Goal: Transaction & Acquisition: Book appointment/travel/reservation

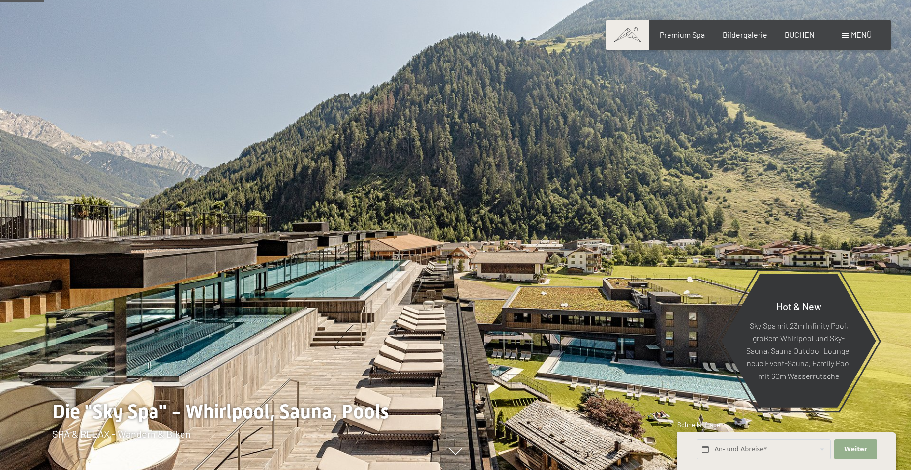
scroll to position [263, 0]
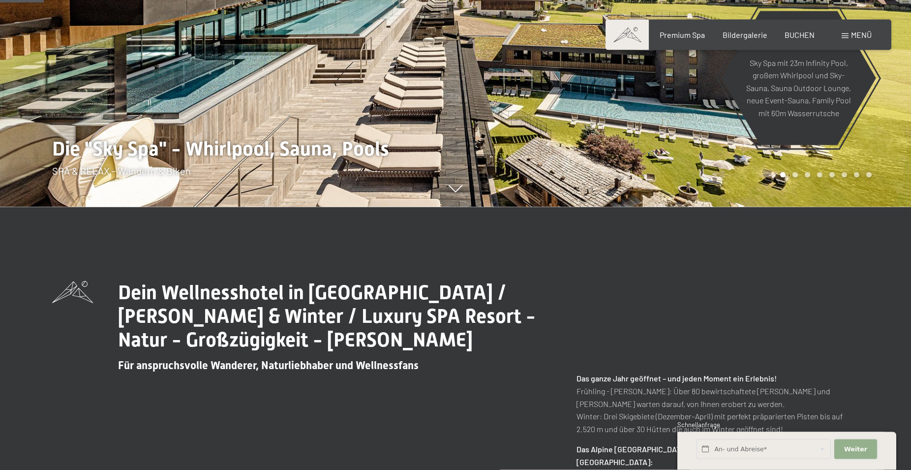
click at [847, 445] on span "Weiter" at bounding box center [855, 448] width 23 height 9
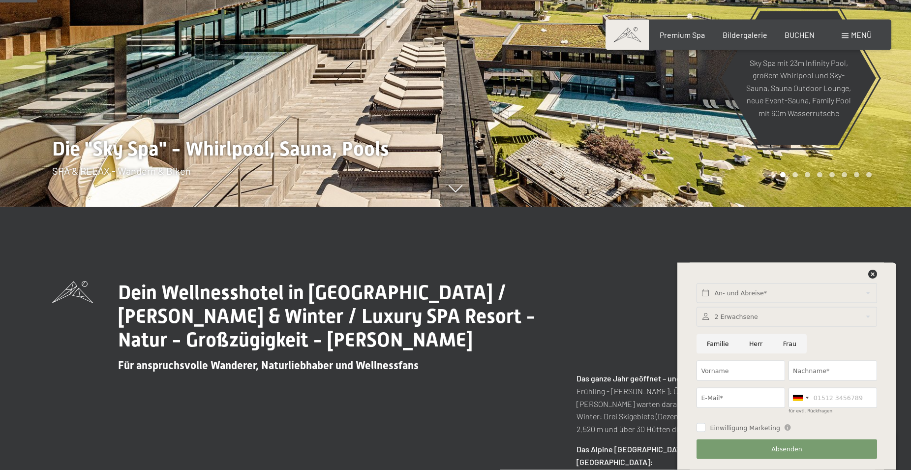
scroll to position [0, 0]
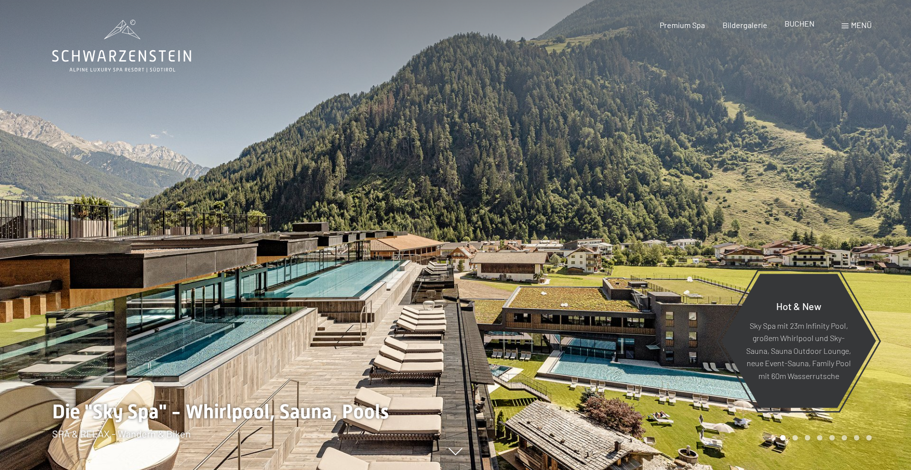
click at [801, 25] on span "BUCHEN" at bounding box center [799, 23] width 30 height 9
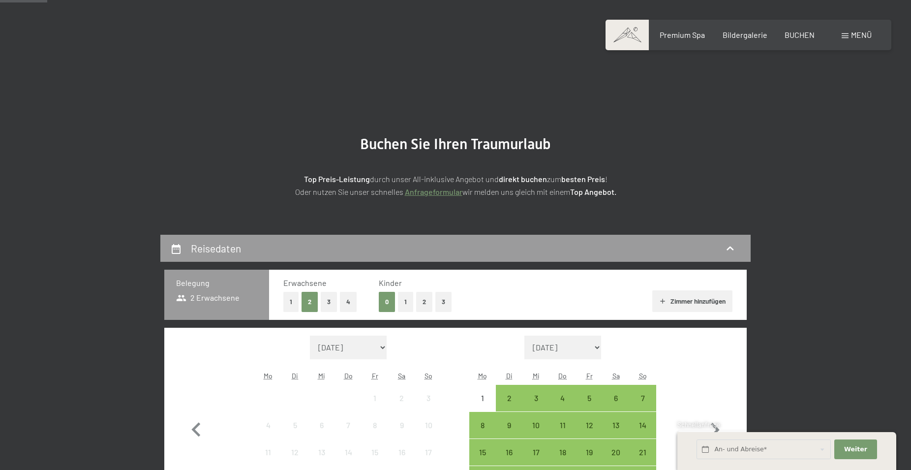
scroll to position [195, 0]
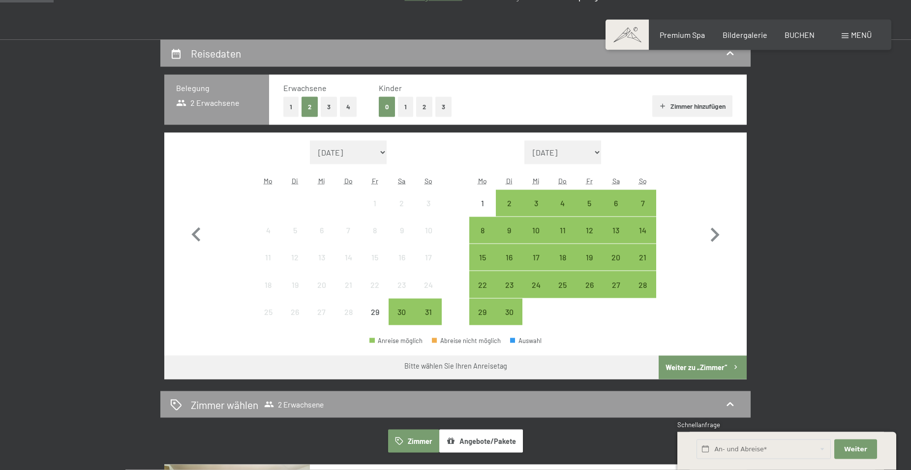
click at [405, 107] on button "1" at bounding box center [405, 107] width 15 height 20
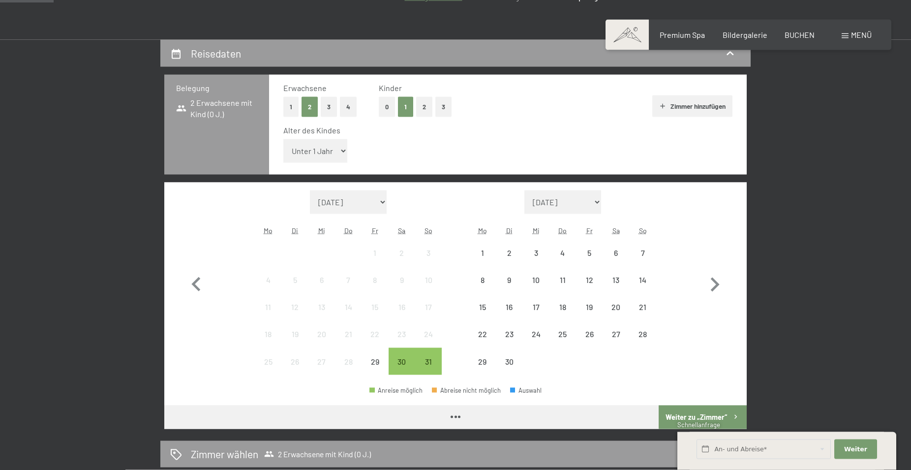
click at [283, 139] on select "Unter 1 Jahr 1 Jahr 2 Jahre 3 Jahre 4 Jahre 5 Jahre 6 Jahre 7 Jahre 8 Jahre 9 J…" at bounding box center [315, 151] width 64 height 24
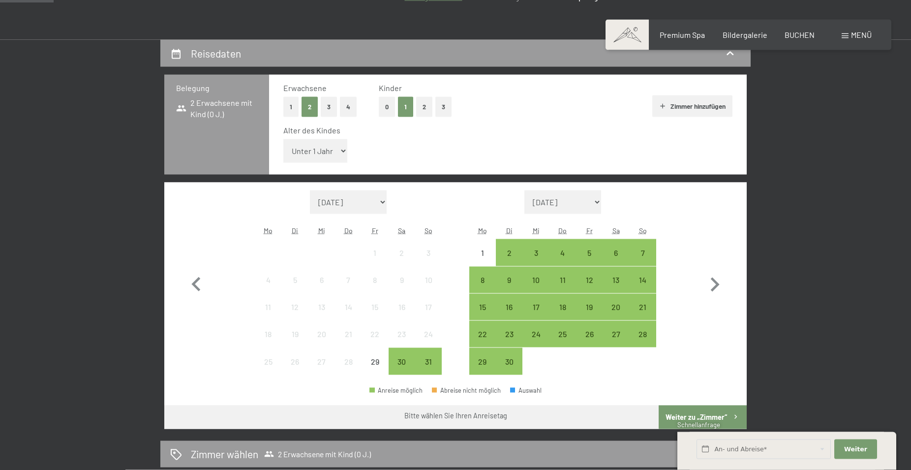
select select "1"
click option "1 Jahr" at bounding box center [0, 0] width 0 height 0
click at [712, 287] on icon "button" at bounding box center [714, 284] width 29 height 29
select select "[DATE]"
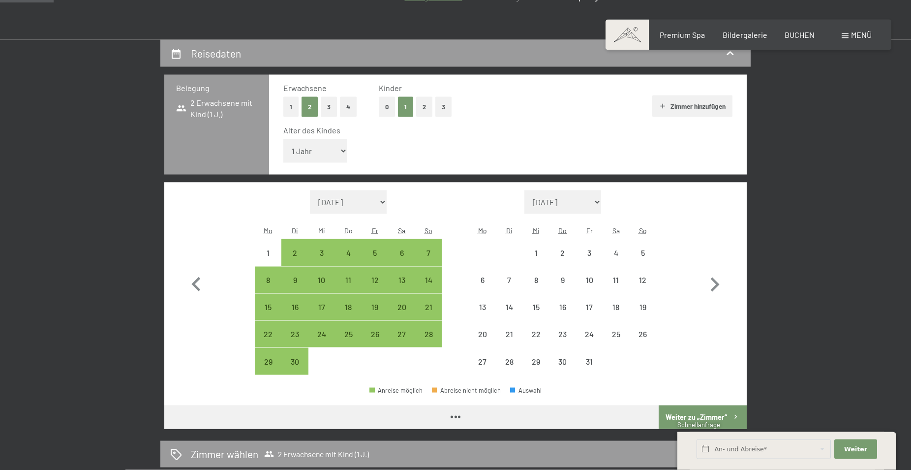
select select "[DATE]"
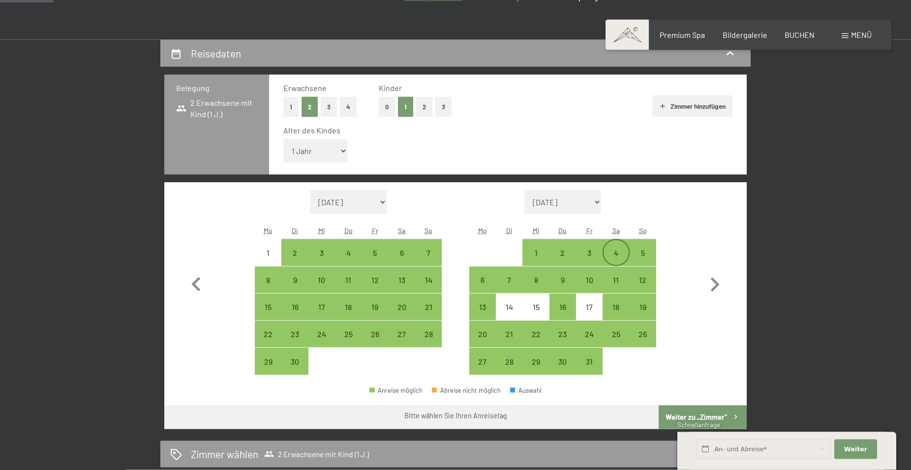
click at [616, 249] on div "4" at bounding box center [615, 261] width 25 height 25
select select "[DATE]"
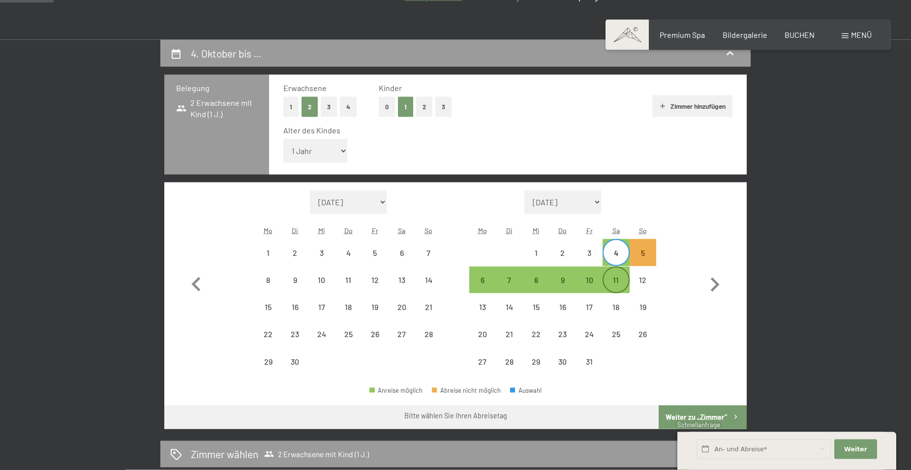
click at [620, 286] on div "11" at bounding box center [615, 288] width 25 height 25
select select "[DATE]"
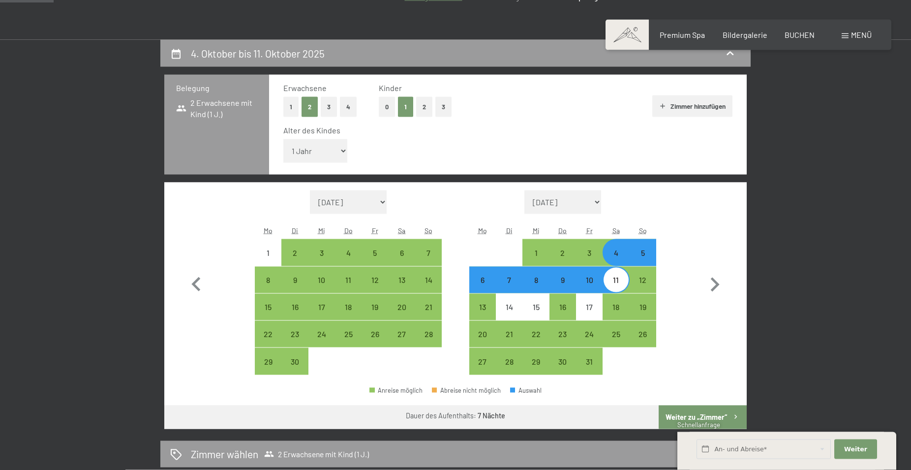
click at [513, 284] on div "7" at bounding box center [509, 288] width 25 height 25
select select "[DATE]"
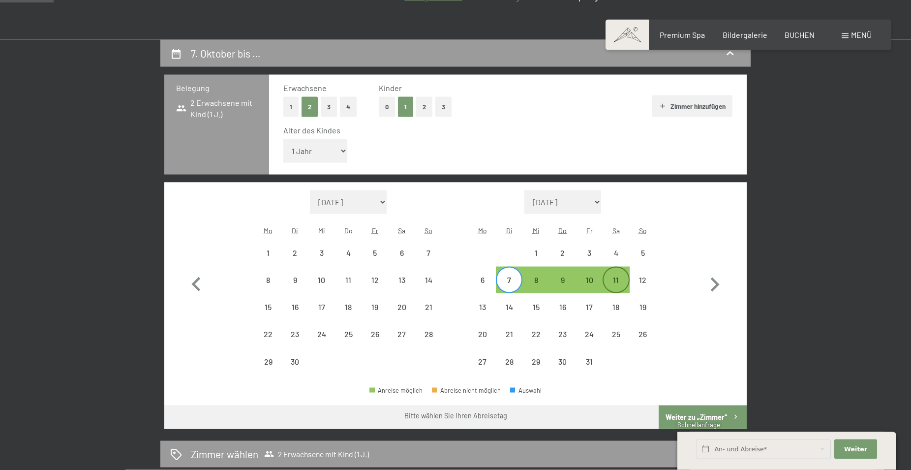
click at [623, 280] on div "11" at bounding box center [615, 288] width 25 height 25
select select "[DATE]"
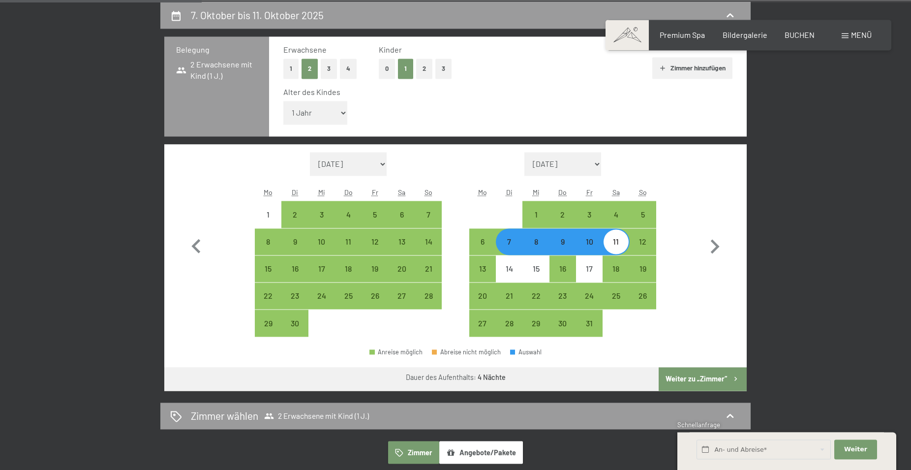
scroll to position [230, 0]
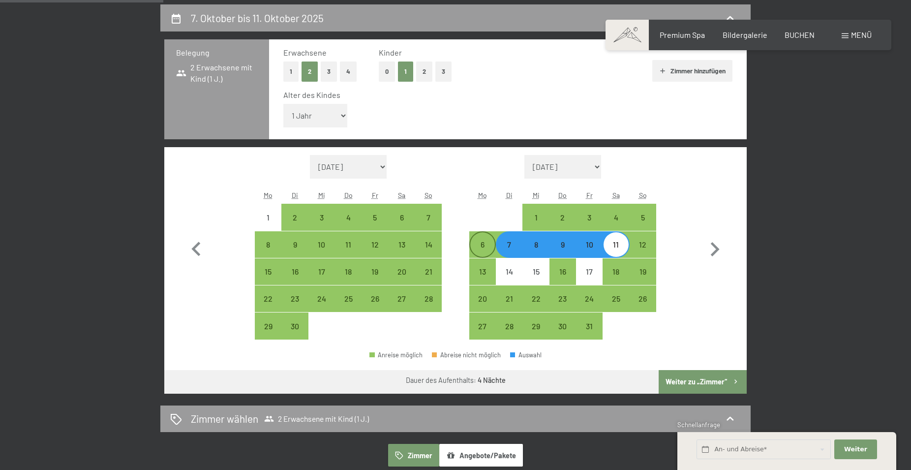
click at [478, 240] on div "6" at bounding box center [482, 244] width 25 height 25
select select "[DATE]"
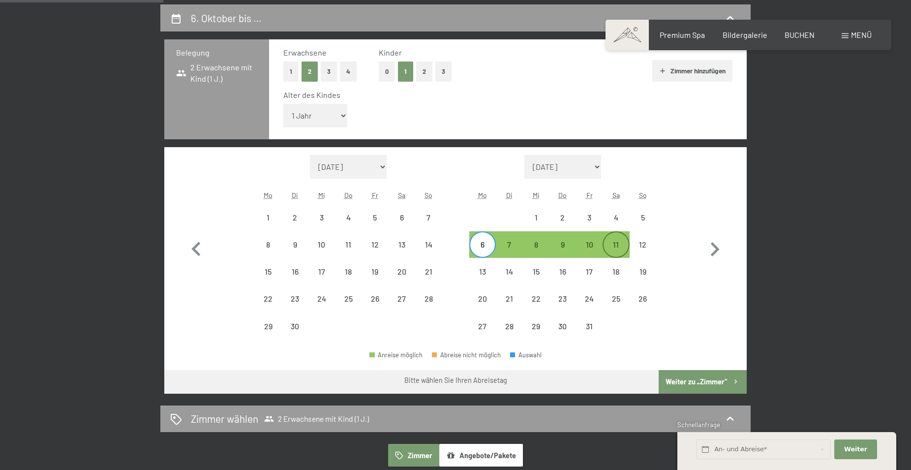
click at [617, 239] on div "11" at bounding box center [615, 244] width 25 height 25
select select "[DATE]"
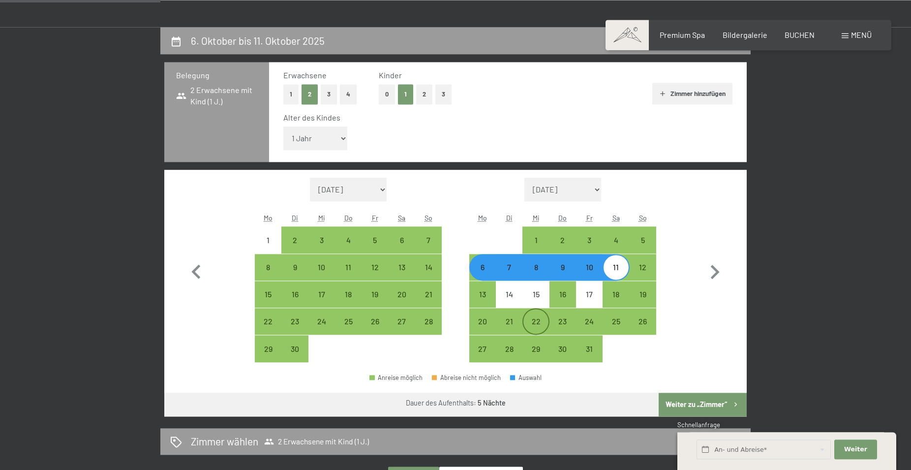
scroll to position [206, 0]
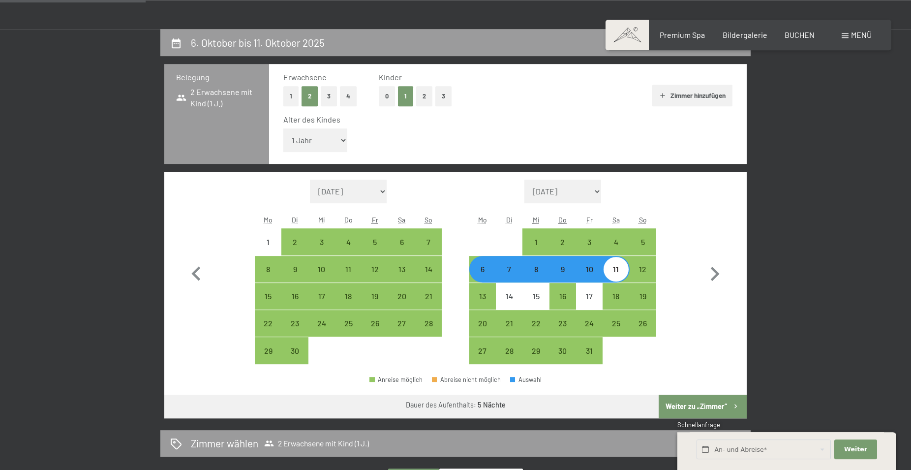
click at [512, 272] on div "7" at bounding box center [509, 277] width 25 height 25
select select "[DATE]"
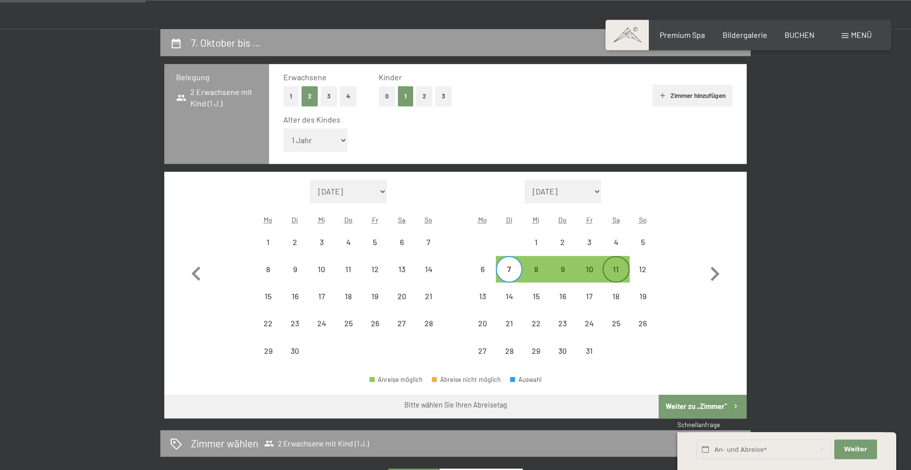
click at [622, 269] on div "11" at bounding box center [615, 277] width 25 height 25
select select "[DATE]"
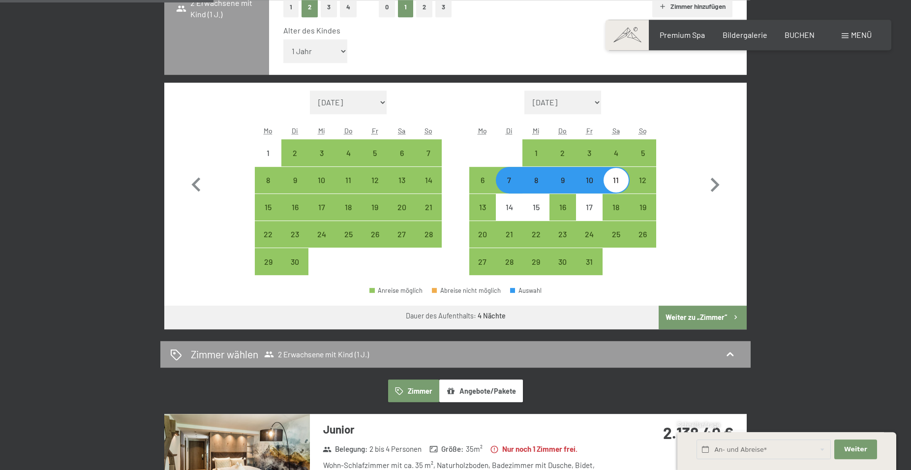
scroll to position [306, 0]
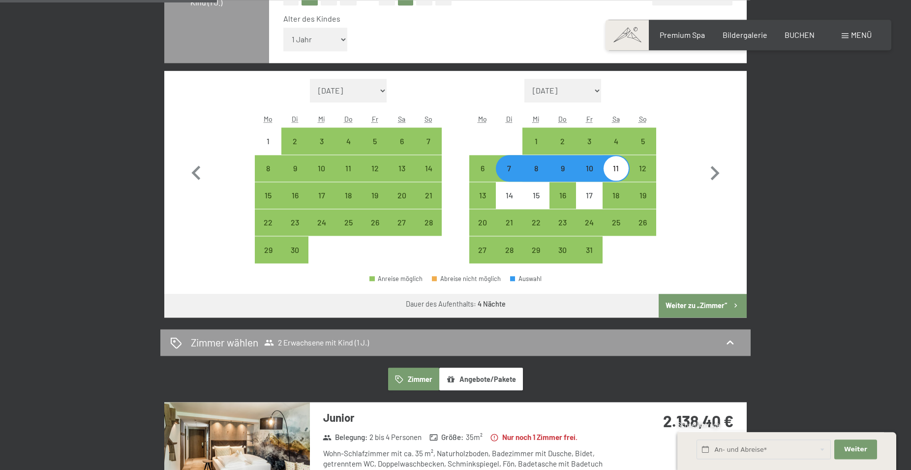
click at [536, 173] on div "8" at bounding box center [535, 176] width 25 height 25
select select "[DATE]"
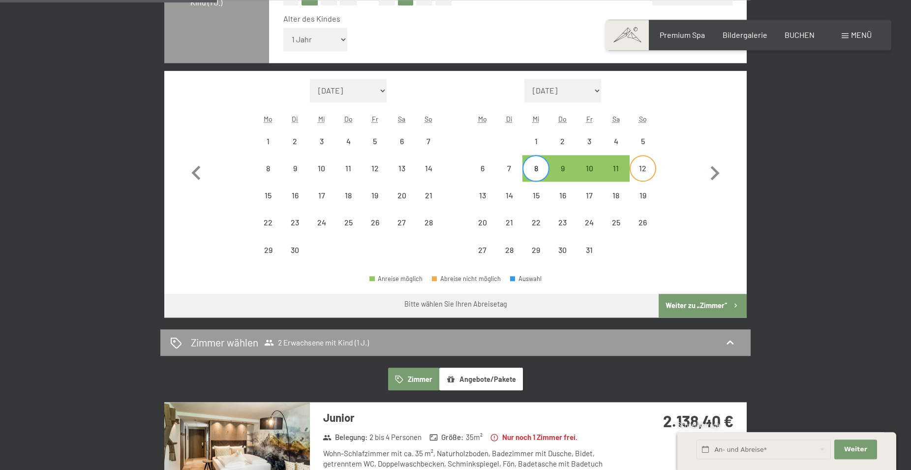
click at [650, 166] on div "12" at bounding box center [642, 176] width 25 height 25
select select "[DATE]"
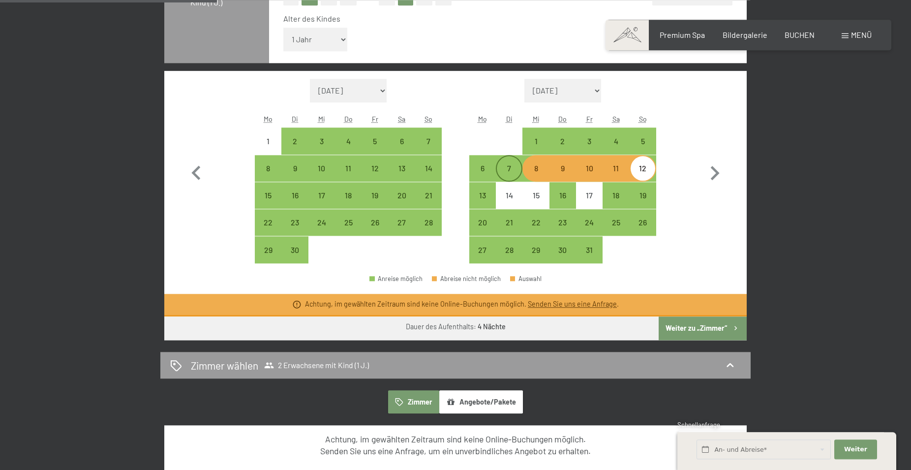
click at [508, 170] on div "7" at bounding box center [509, 176] width 25 height 25
select select "[DATE]"
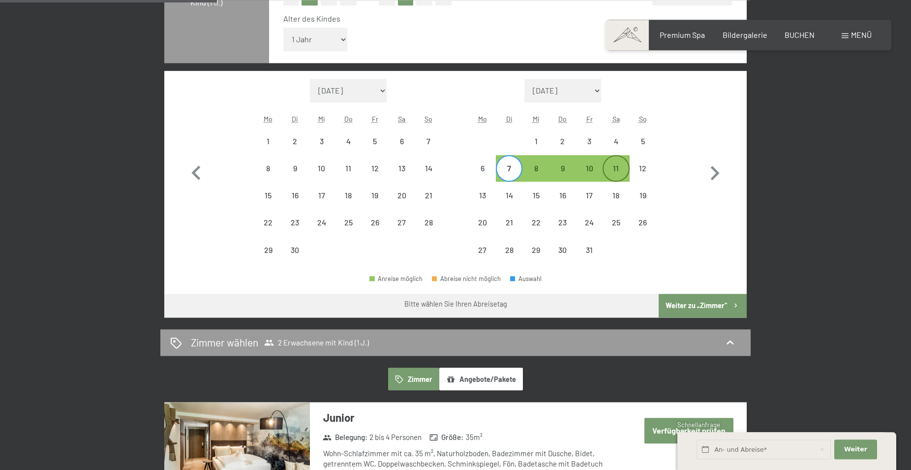
click at [616, 163] on div "11" at bounding box center [615, 168] width 25 height 25
select select "[DATE]"
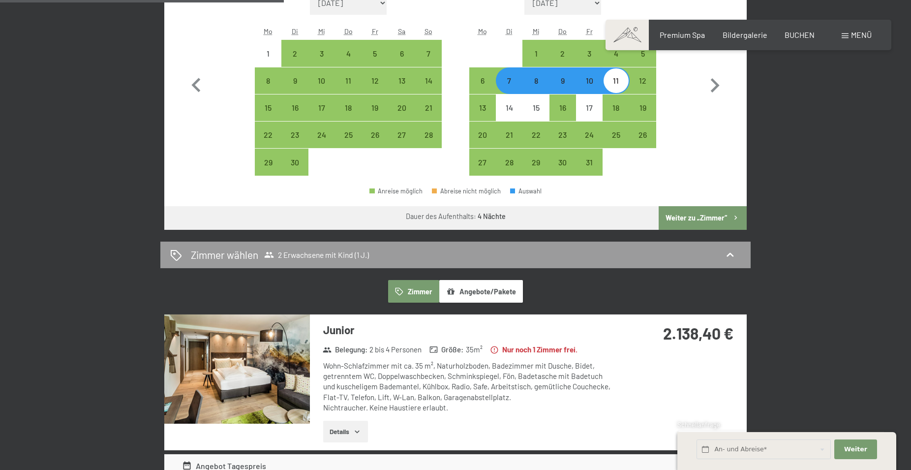
scroll to position [387, 0]
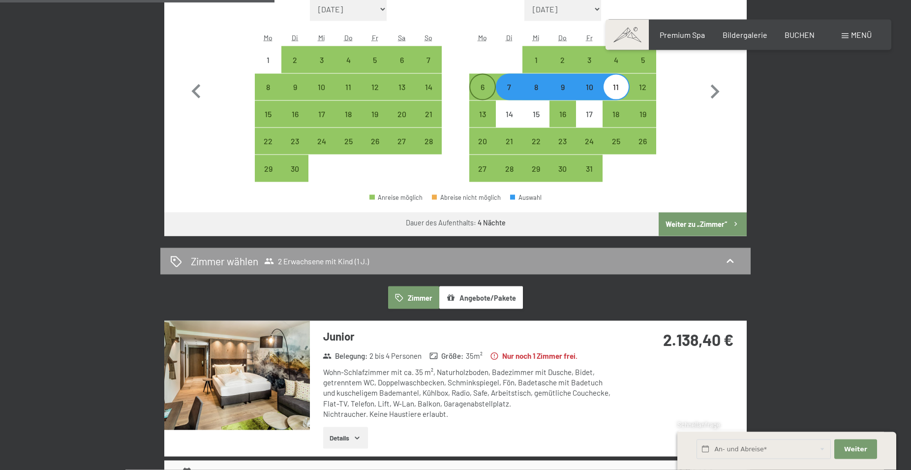
click at [480, 83] on div "6" at bounding box center [482, 95] width 25 height 25
select select "[DATE]"
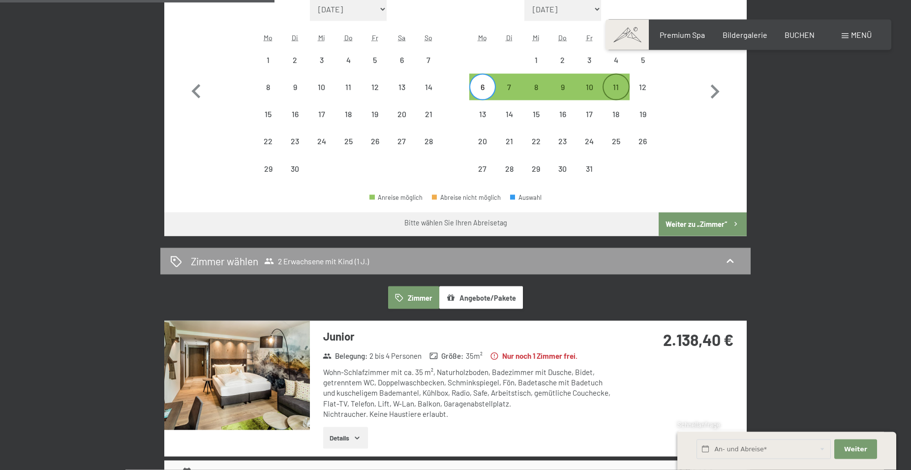
click at [614, 90] on div "11" at bounding box center [615, 95] width 25 height 25
select select "[DATE]"
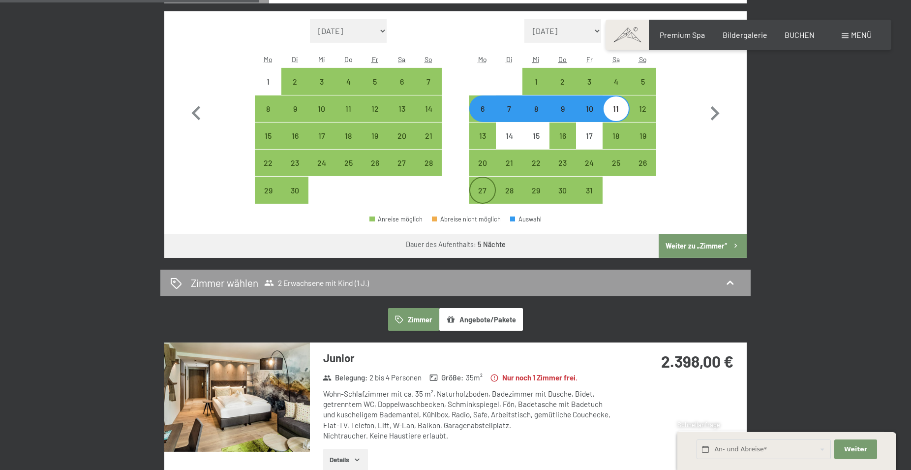
scroll to position [365, 0]
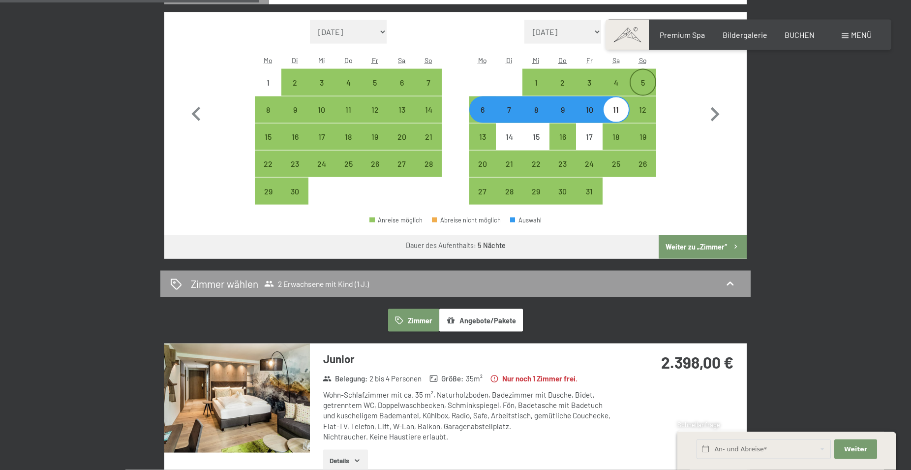
click at [644, 83] on div "5" at bounding box center [642, 91] width 25 height 25
select select "[DATE]"
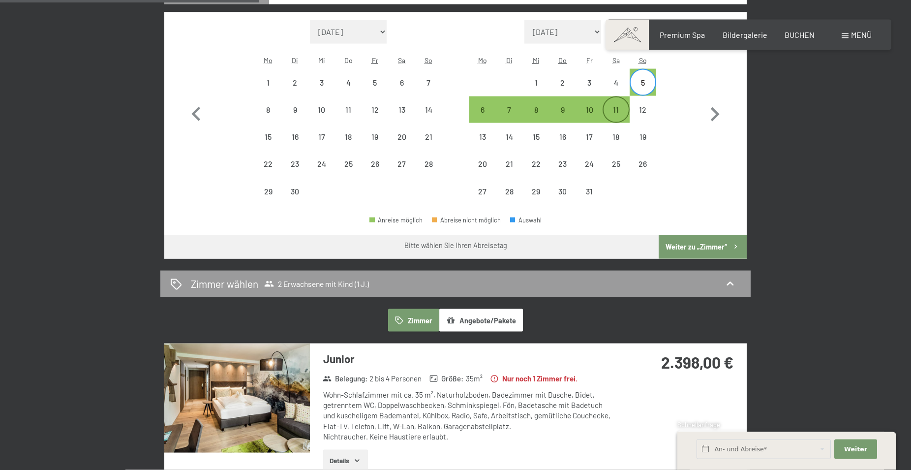
click at [617, 107] on div "11" at bounding box center [615, 118] width 25 height 25
select select "[DATE]"
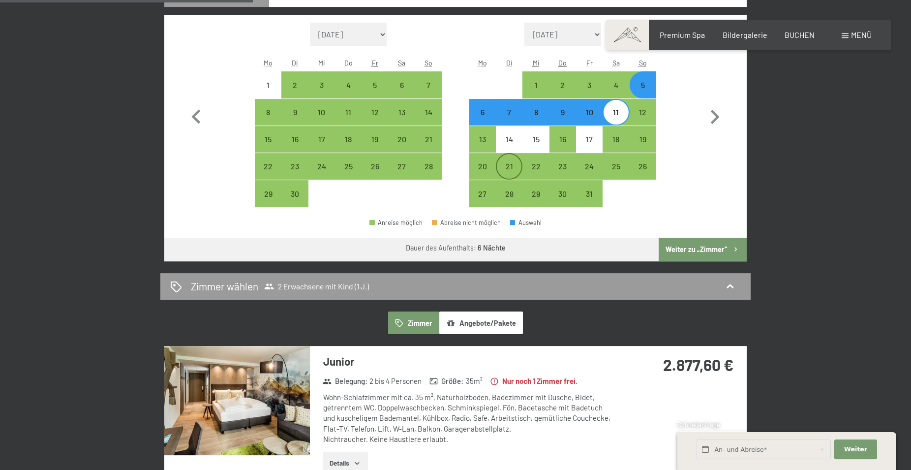
scroll to position [340, 0]
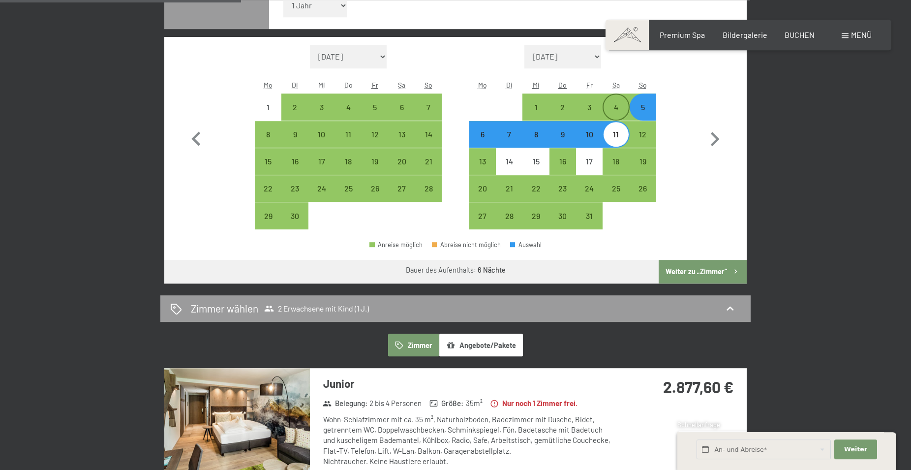
click at [622, 103] on div "4" at bounding box center [615, 106] width 25 height 25
select select "[DATE]"
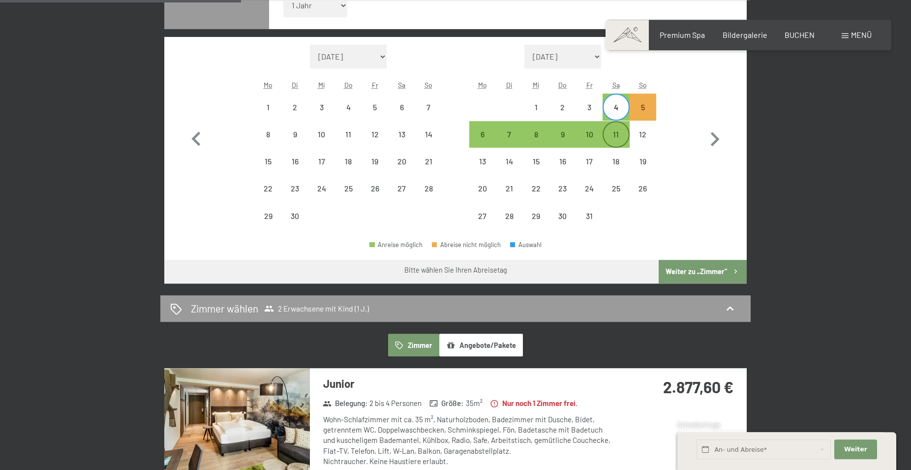
click at [618, 133] on div "11" at bounding box center [615, 142] width 25 height 25
select select "[DATE]"
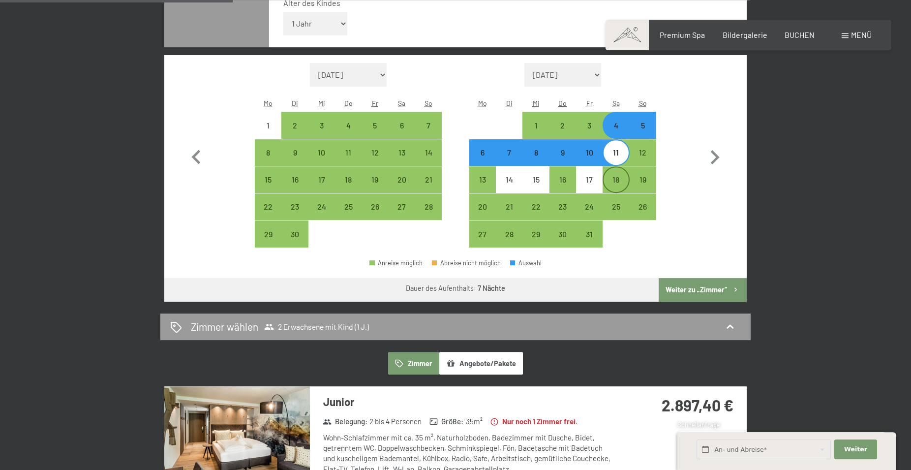
scroll to position [316, 0]
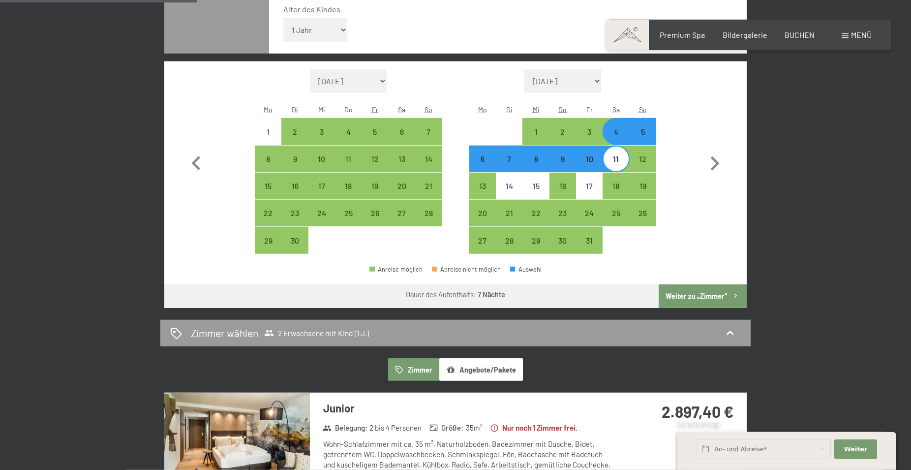
click at [482, 163] on div "6" at bounding box center [482, 167] width 25 height 25
select select "[DATE]"
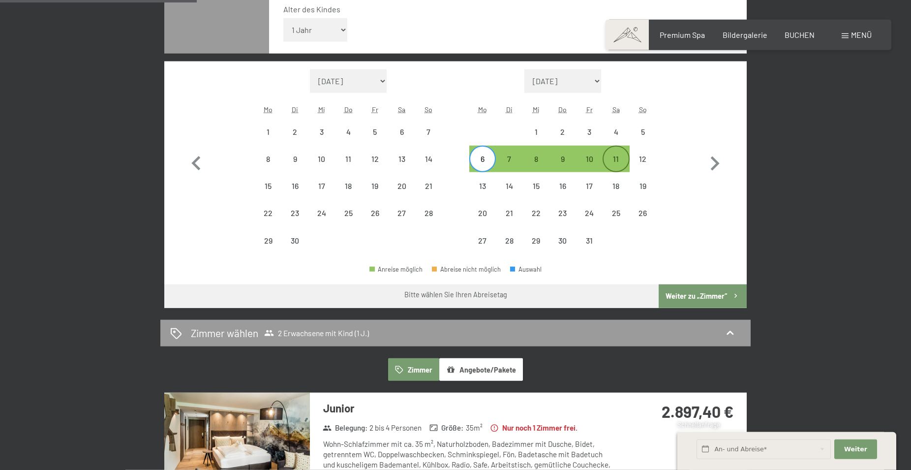
click at [622, 161] on div "11" at bounding box center [615, 167] width 25 height 25
select select "[DATE]"
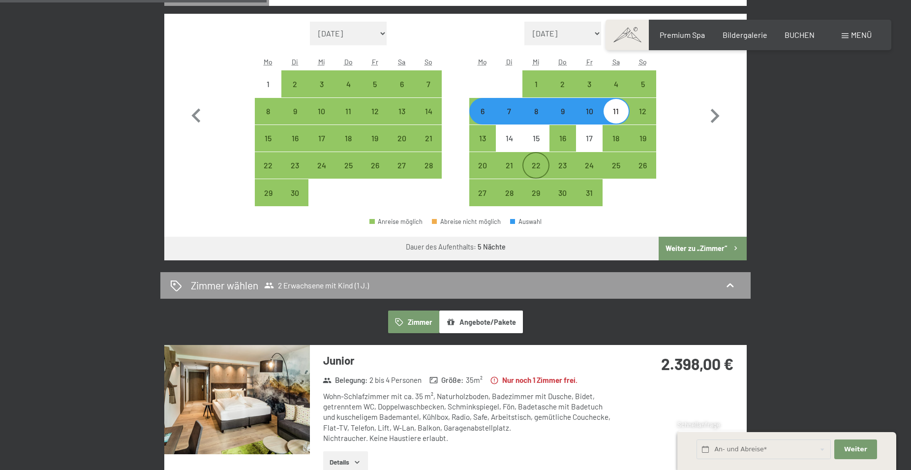
scroll to position [363, 0]
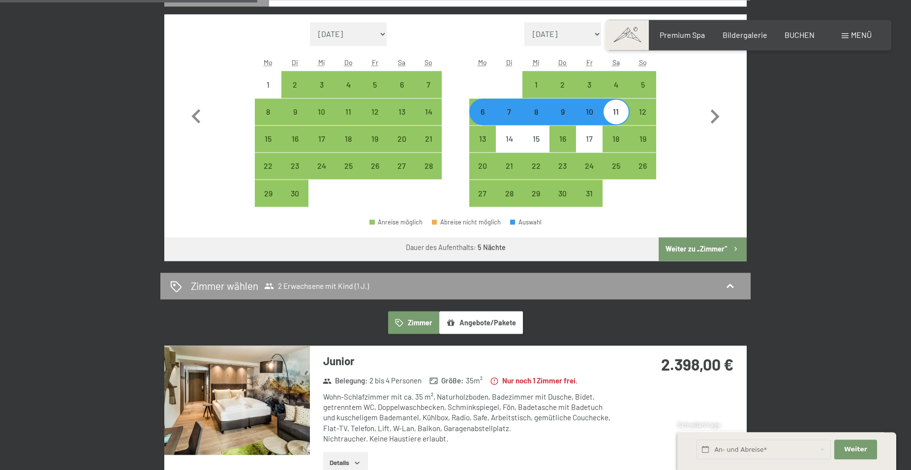
click at [510, 111] on div "7" at bounding box center [509, 120] width 25 height 25
select select "[DATE]"
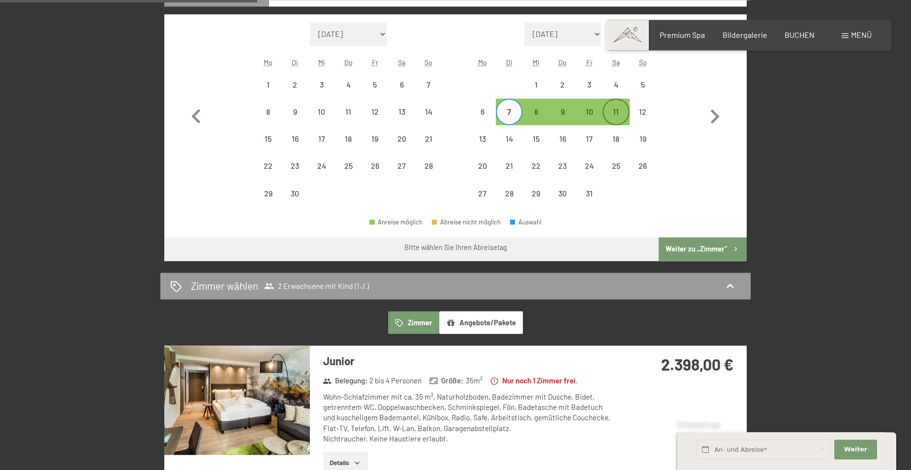
click at [614, 118] on div "11" at bounding box center [615, 120] width 25 height 25
select select "[DATE]"
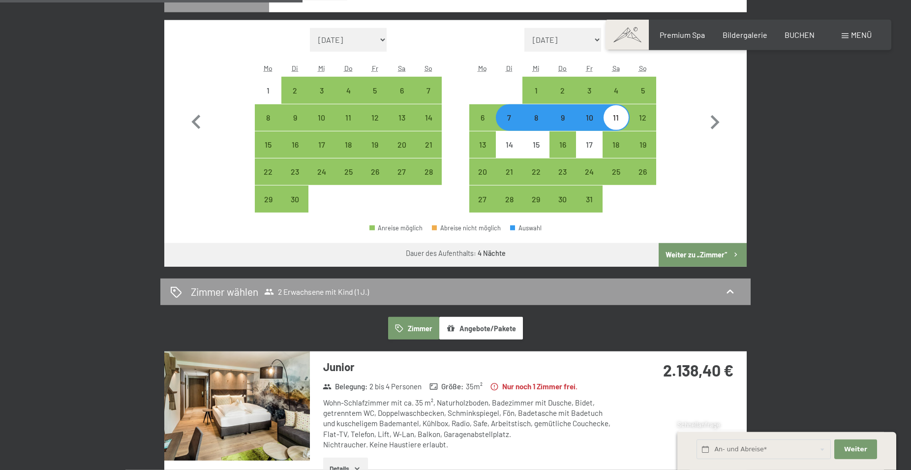
scroll to position [355, 0]
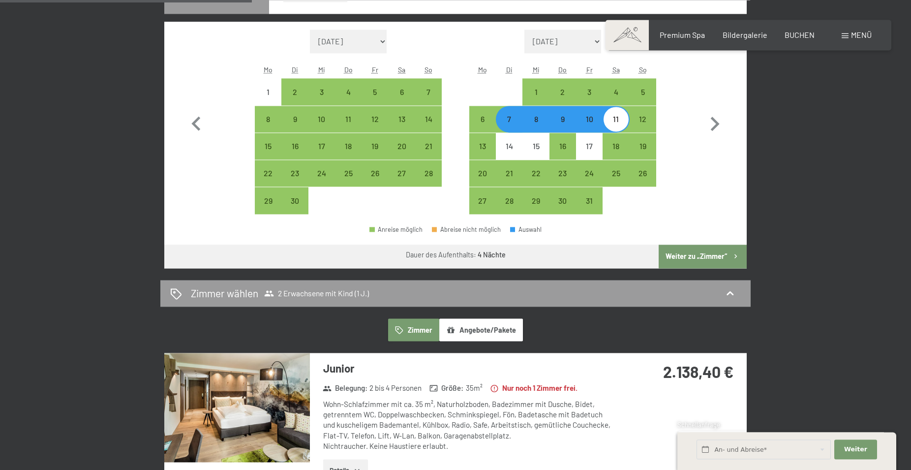
click at [505, 124] on div "7" at bounding box center [509, 127] width 25 height 25
select select "[DATE]"
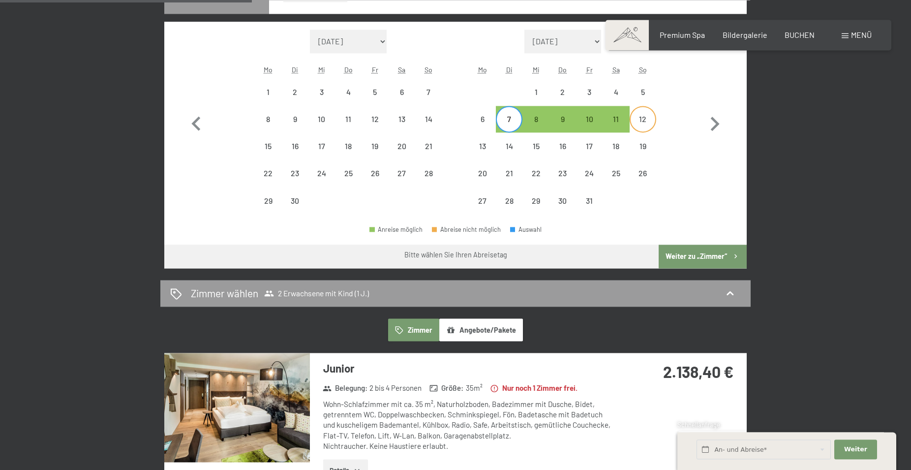
click at [653, 118] on div "12" at bounding box center [642, 127] width 25 height 25
select select "[DATE]"
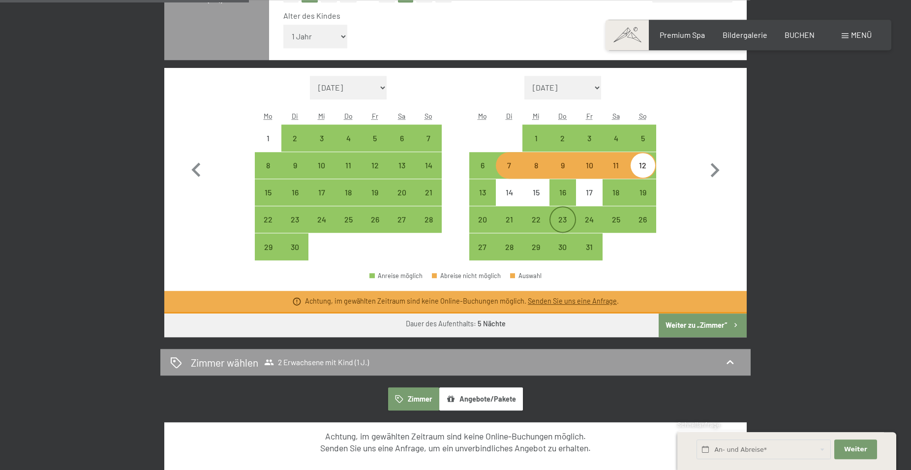
scroll to position [300, 0]
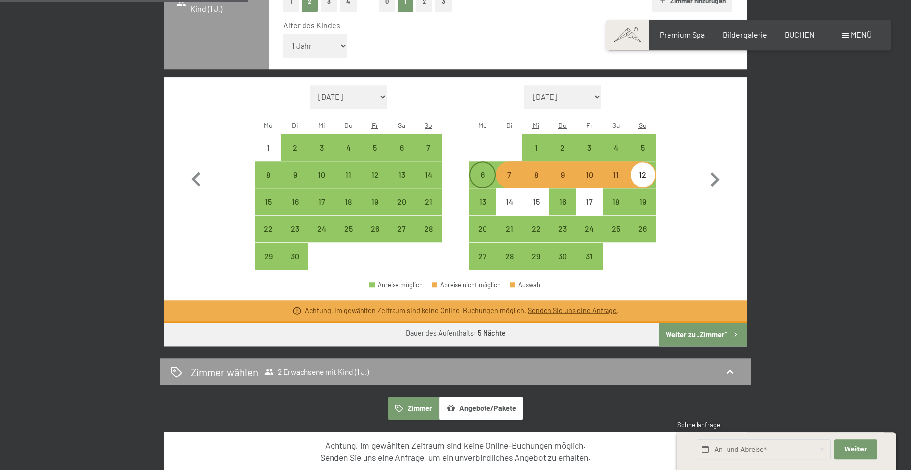
click at [481, 179] on div "6" at bounding box center [482, 183] width 25 height 25
select select "[DATE]"
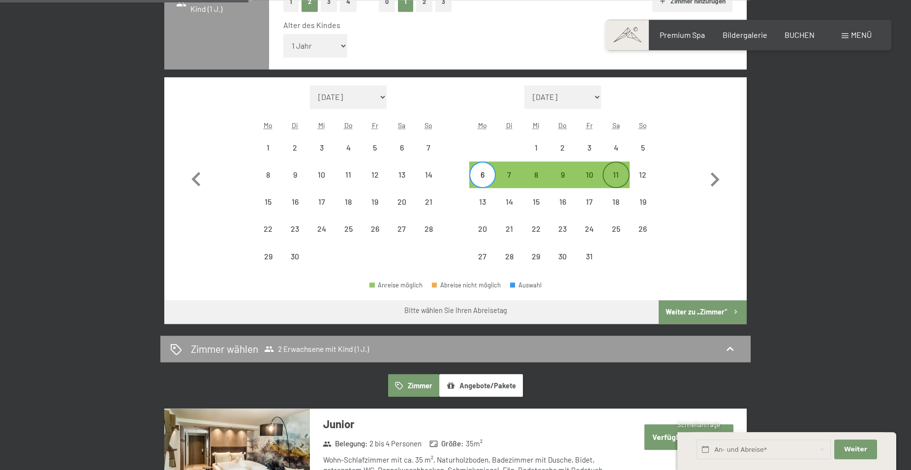
click at [619, 174] on div "11" at bounding box center [615, 183] width 25 height 25
select select "[DATE]"
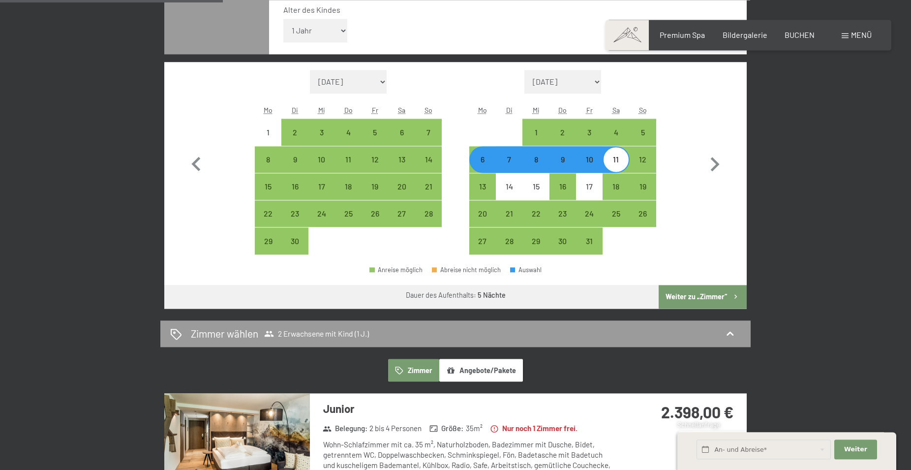
scroll to position [314, 0]
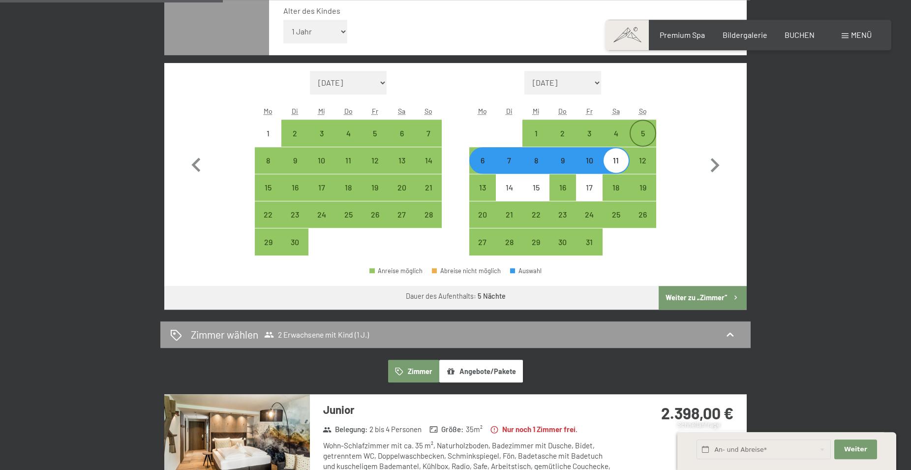
click at [646, 133] on div "5" at bounding box center [642, 141] width 25 height 25
select select "[DATE]"
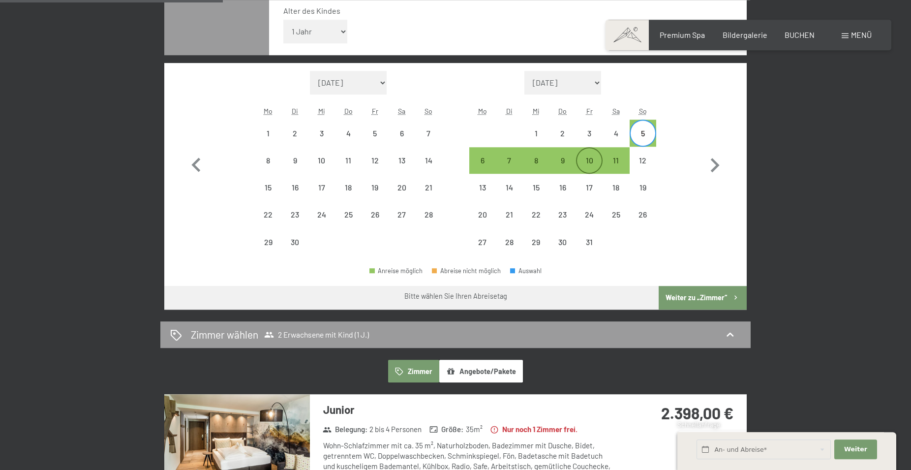
click at [593, 157] on div "10" at bounding box center [589, 168] width 25 height 25
select select "[DATE]"
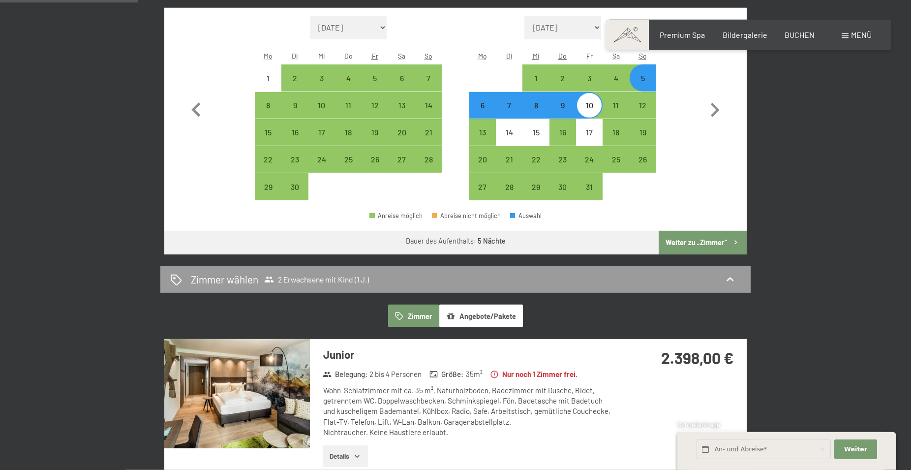
scroll to position [364, 0]
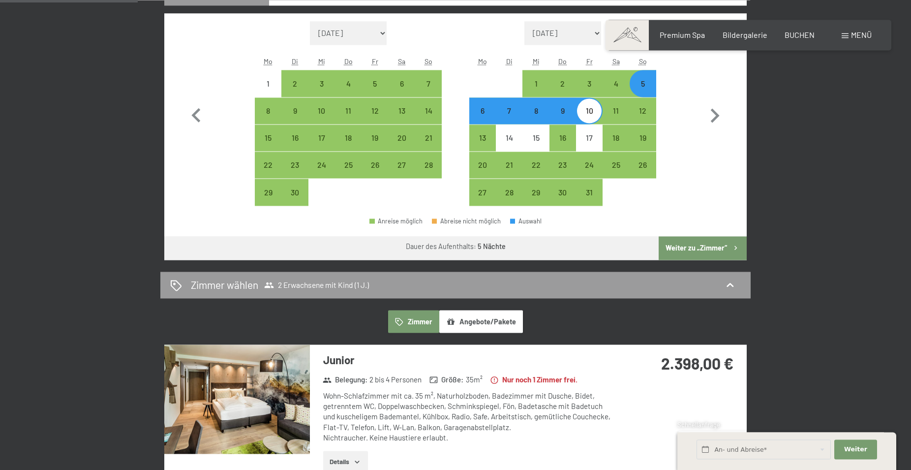
click at [482, 112] on div "6" at bounding box center [482, 119] width 25 height 25
select select "[DATE]"
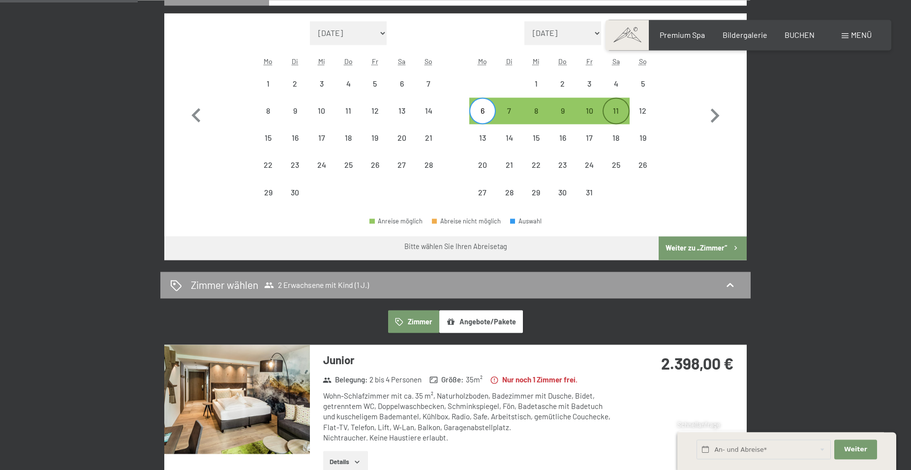
click at [616, 111] on div "11" at bounding box center [615, 119] width 25 height 25
select select "[DATE]"
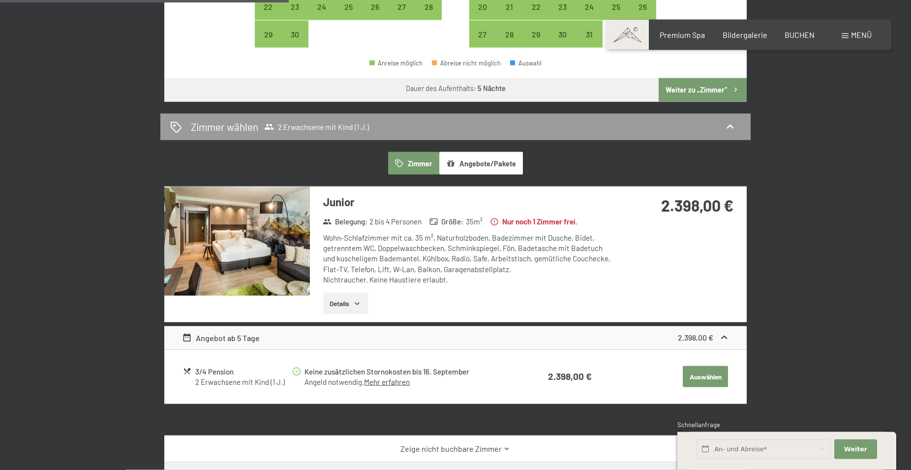
scroll to position [310, 0]
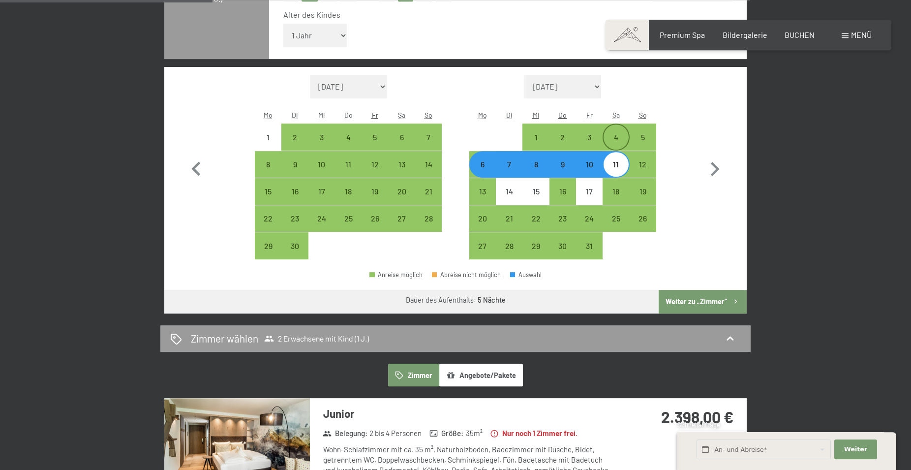
click at [618, 137] on div "4" at bounding box center [615, 145] width 25 height 25
select select "[DATE]"
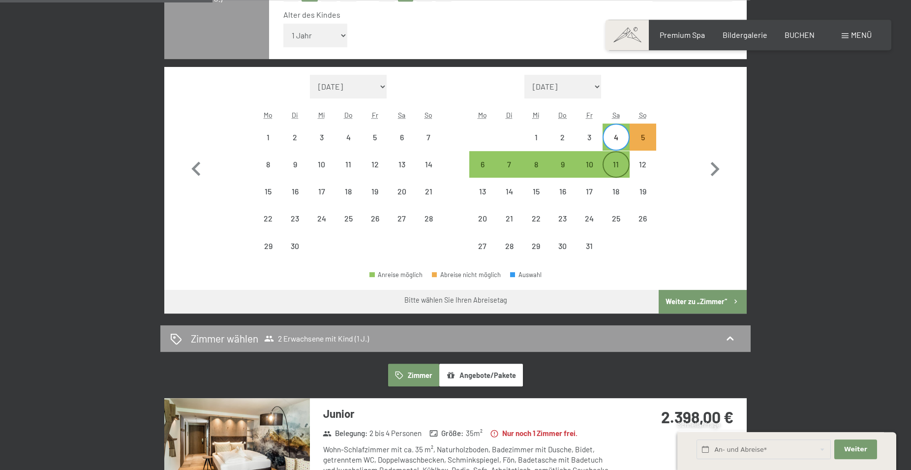
click at [617, 163] on div "11" at bounding box center [615, 172] width 25 height 25
select select "[DATE]"
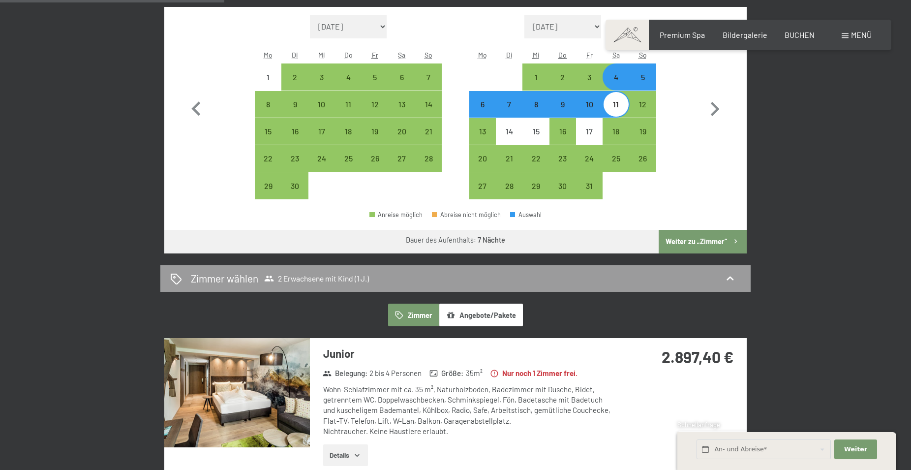
scroll to position [371, 0]
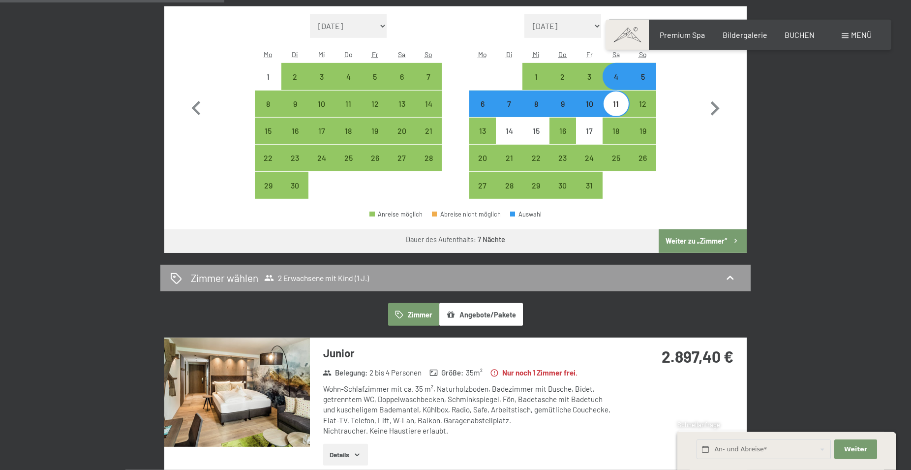
click at [645, 79] on div "5" at bounding box center [642, 85] width 25 height 25
select select "[DATE]"
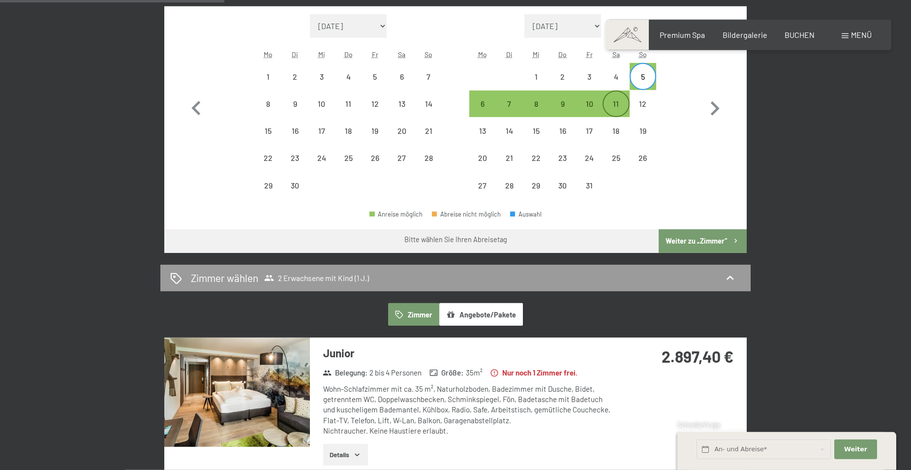
click at [618, 100] on div "11" at bounding box center [615, 112] width 25 height 25
select select "[DATE]"
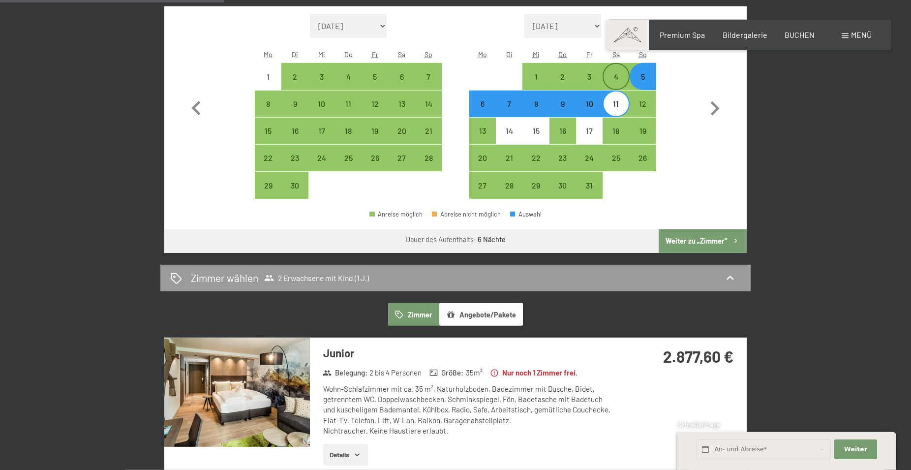
click at [617, 80] on div "4" at bounding box center [615, 85] width 25 height 25
select select "[DATE]"
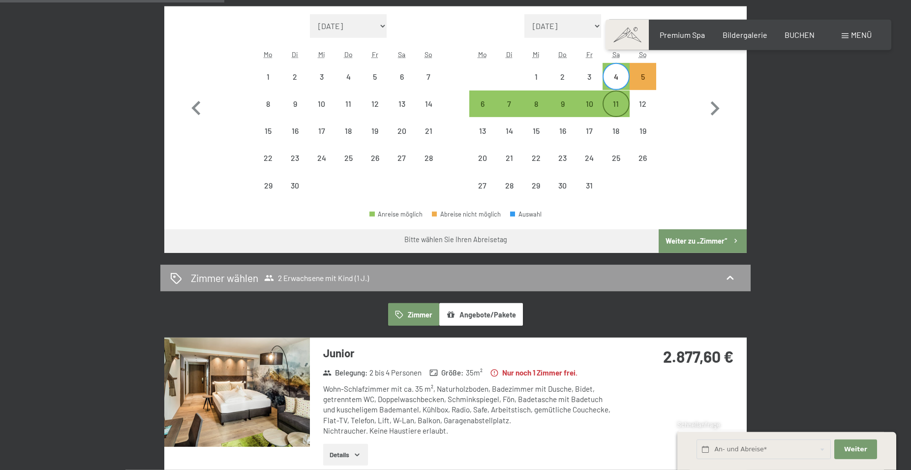
click at [617, 107] on div "11" at bounding box center [615, 112] width 25 height 25
select select "[DATE]"
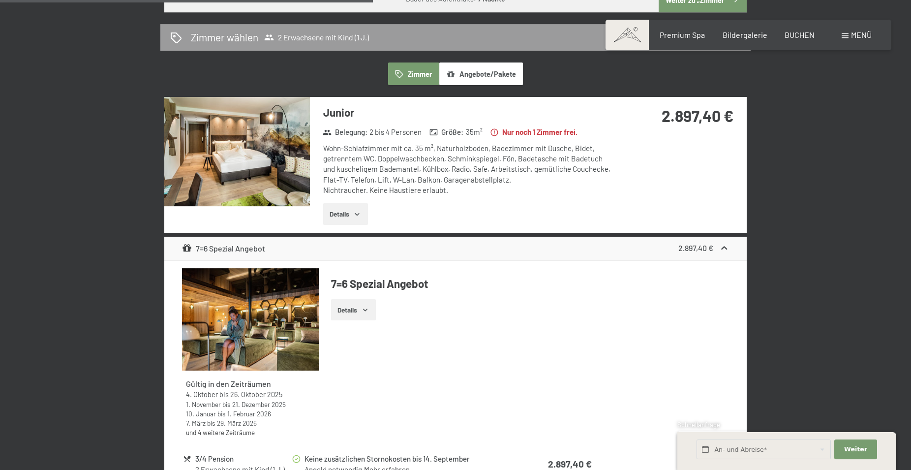
scroll to position [592, 0]
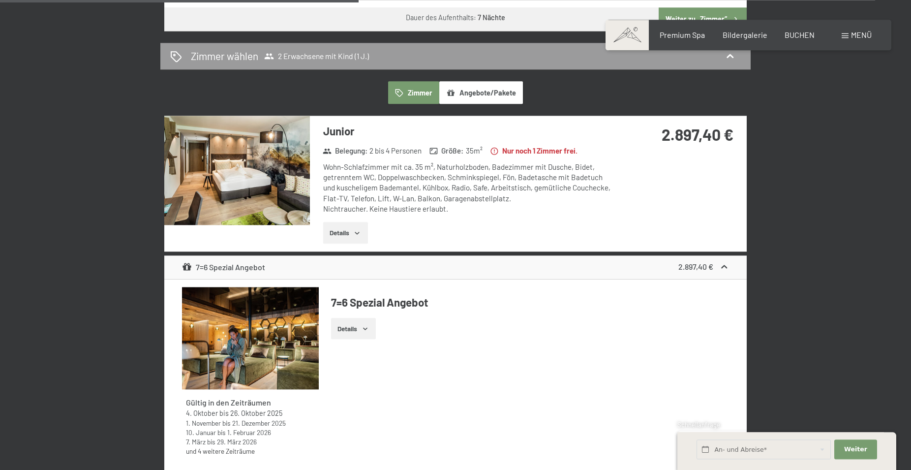
click at [341, 233] on button "Details" at bounding box center [345, 233] width 45 height 22
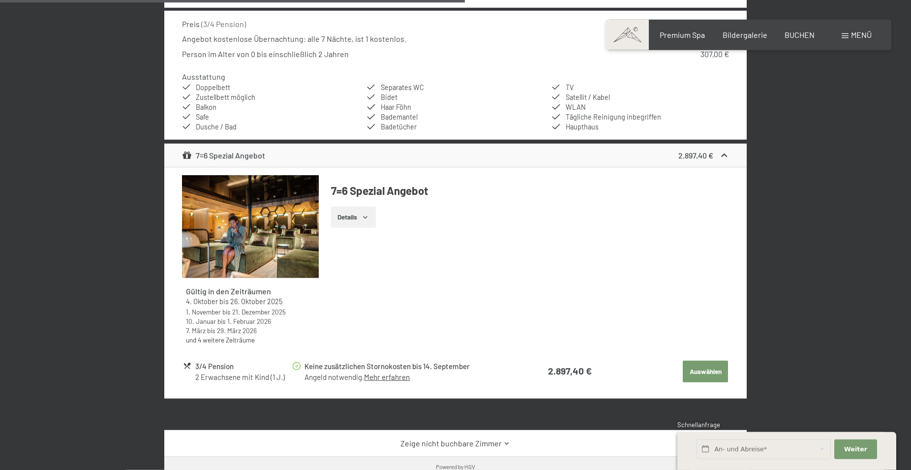
scroll to position [837, 0]
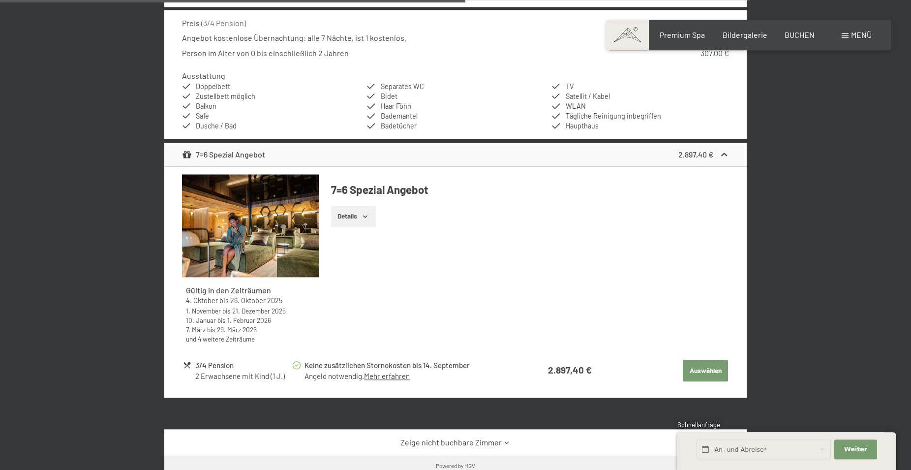
click at [700, 366] on button "Auswählen" at bounding box center [704, 370] width 45 height 22
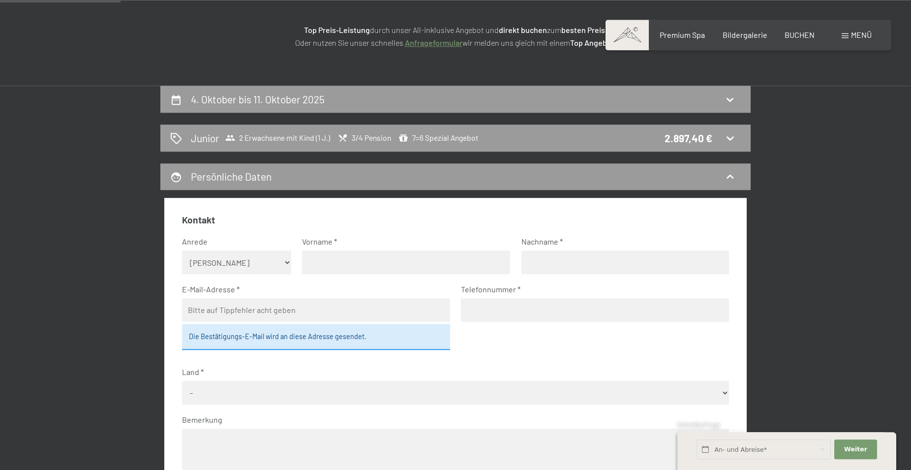
scroll to position [147, 0]
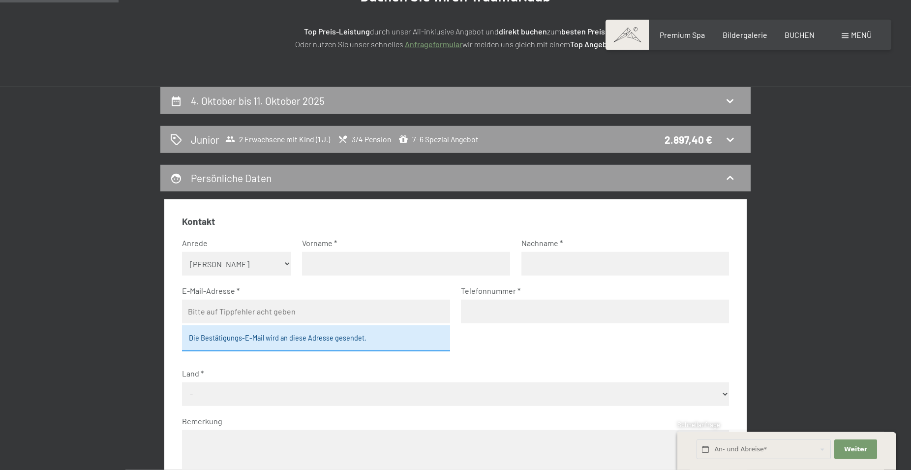
click at [182, 252] on select "Keine Angabe Frau [PERSON_NAME]" at bounding box center [237, 264] width 110 height 24
select select "m"
click option "Herr" at bounding box center [0, 0] width 0 height 0
click at [341, 265] on input "text" at bounding box center [406, 264] width 208 height 24
type input "[PERSON_NAME]"
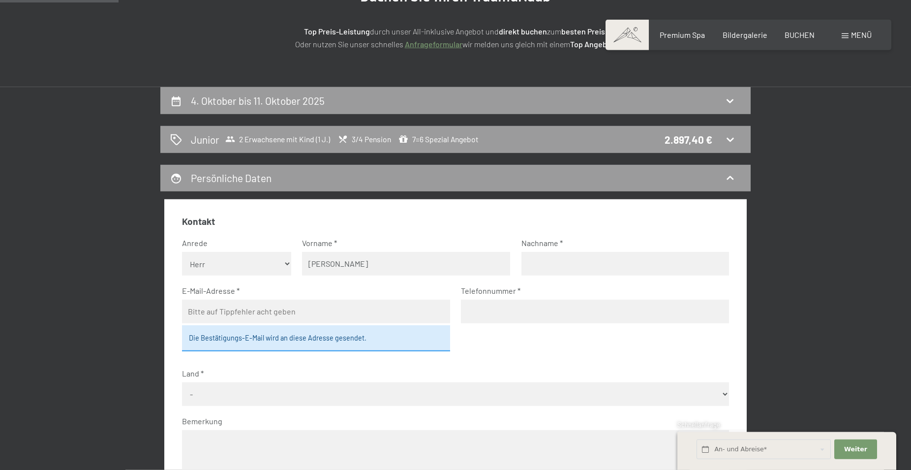
click at [552, 267] on input "text" at bounding box center [625, 264] width 208 height 24
type input "Stackfleth"
click at [325, 312] on input "email" at bounding box center [316, 311] width 268 height 24
type input "[EMAIL_ADDRESS][DOMAIN_NAME]"
click at [480, 313] on input "tel" at bounding box center [595, 311] width 268 height 24
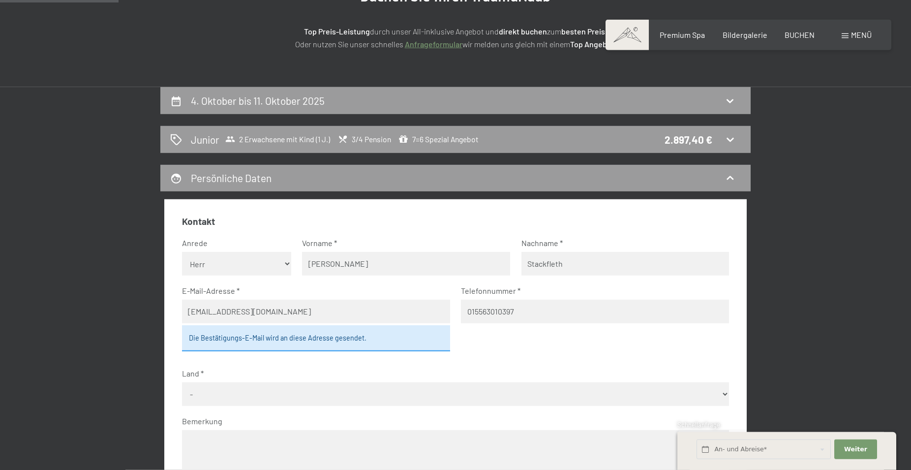
type input "015563010397"
click at [182, 382] on select "- [GEOGRAPHIC_DATA] [GEOGRAPHIC_DATA] [GEOGRAPHIC_DATA] [GEOGRAPHIC_DATA] [GEOG…" at bounding box center [455, 394] width 547 height 24
select select "DEU"
click option "[GEOGRAPHIC_DATA]" at bounding box center [0, 0] width 0 height 0
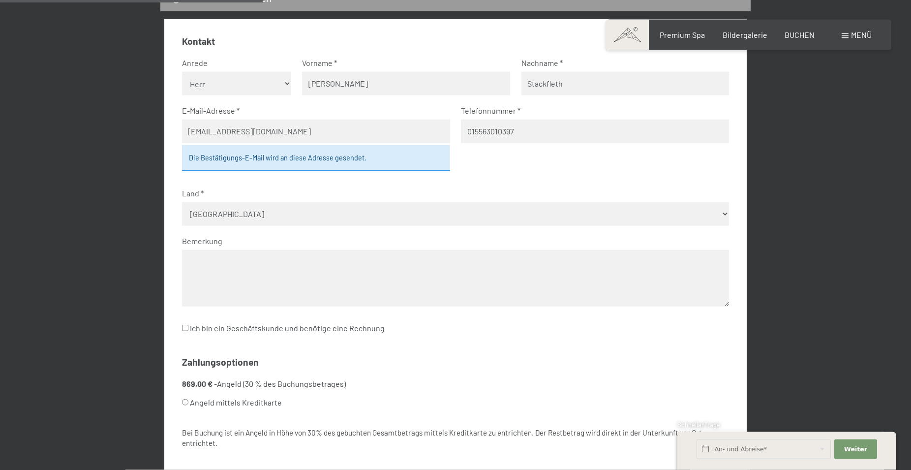
scroll to position [328, 0]
click at [185, 325] on input "Ich bin ein Geschäftskunde und benötige eine Rechnung" at bounding box center [185, 327] width 6 height 6
checkbox input "true"
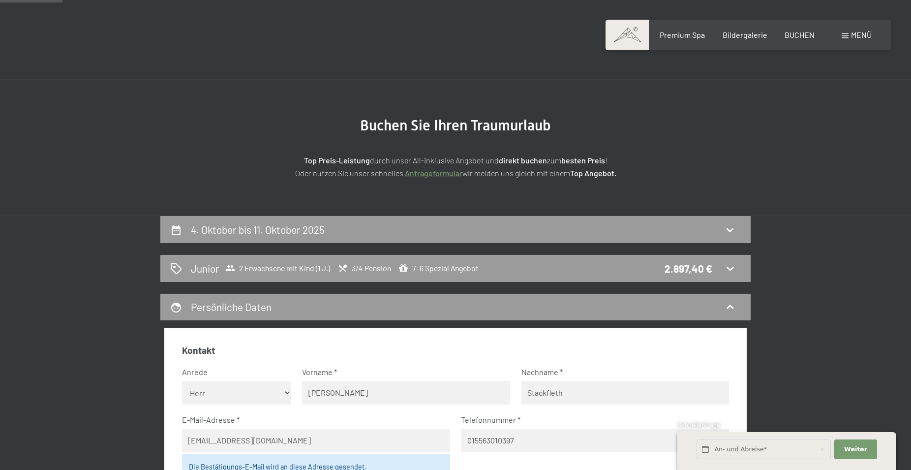
scroll to position [0, 0]
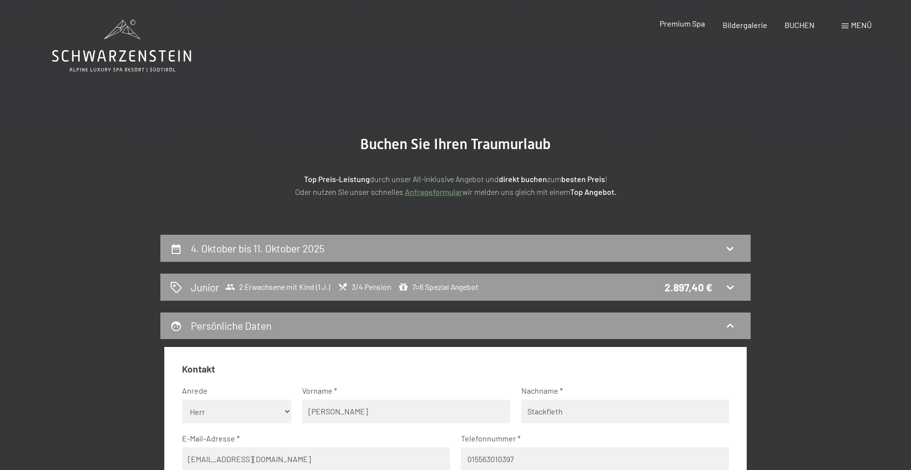
click at [680, 25] on span "Premium Spa" at bounding box center [681, 23] width 45 height 9
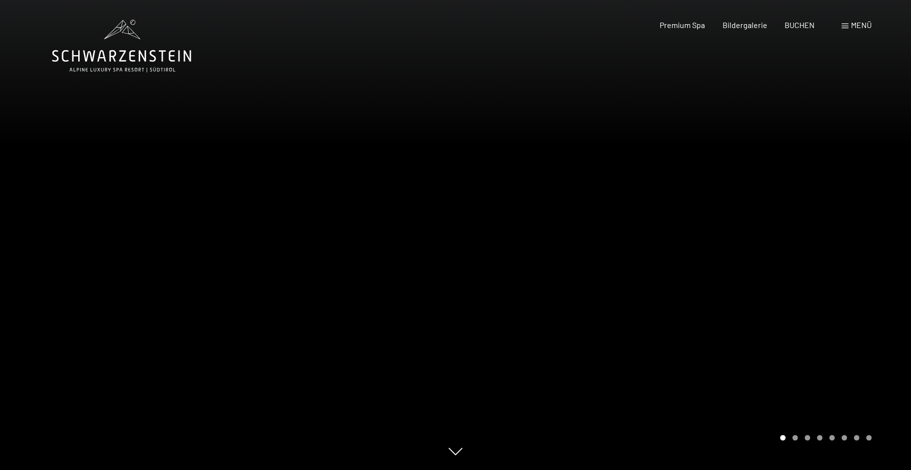
click at [835, 238] on div at bounding box center [682, 235] width 455 height 470
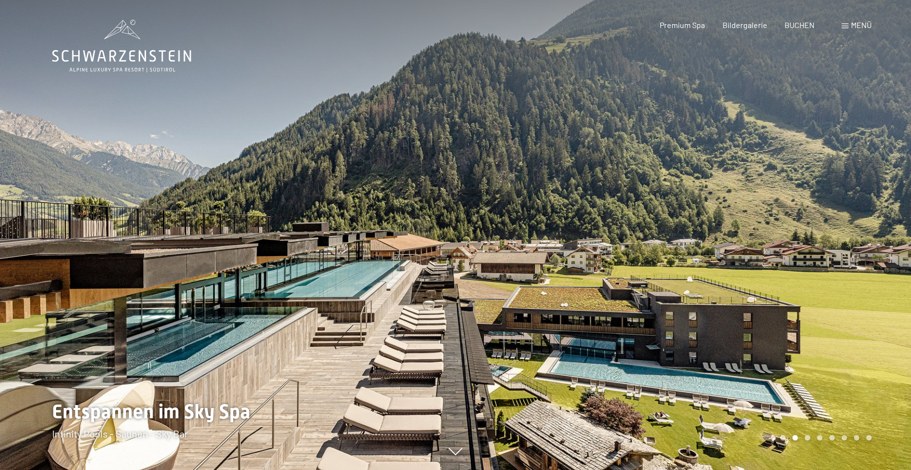
click at [835, 238] on div at bounding box center [682, 235] width 455 height 470
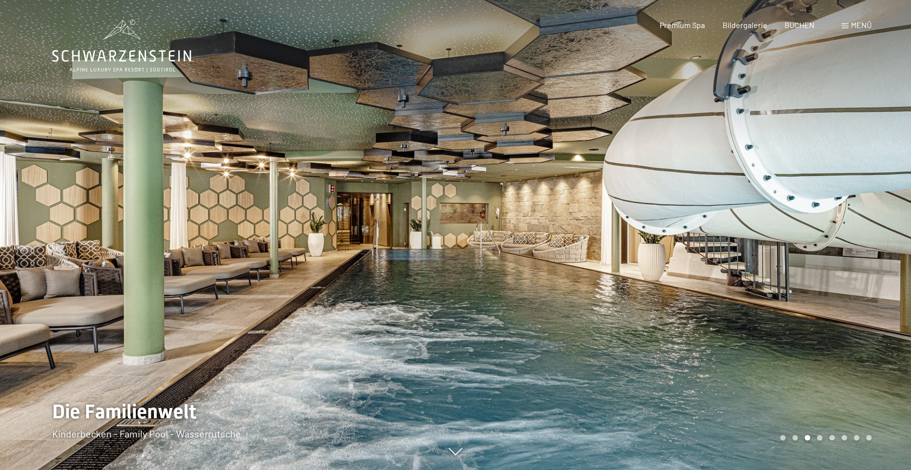
click at [835, 238] on div at bounding box center [682, 235] width 455 height 470
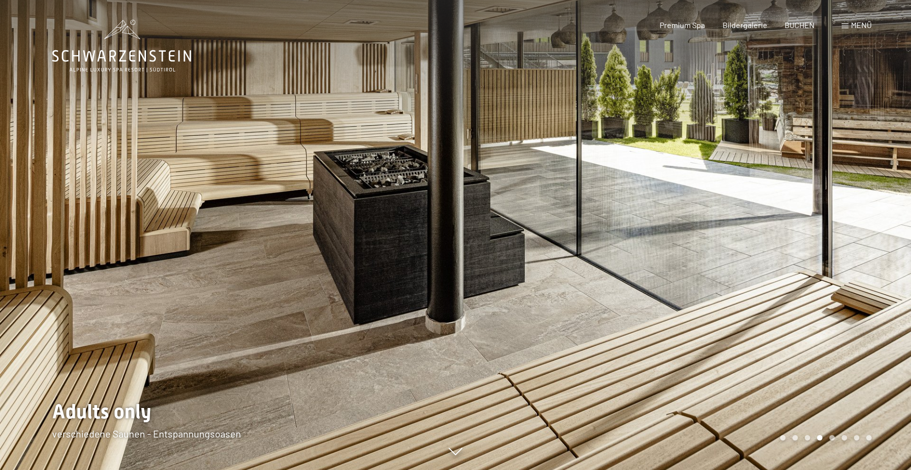
click at [835, 238] on div at bounding box center [682, 235] width 455 height 470
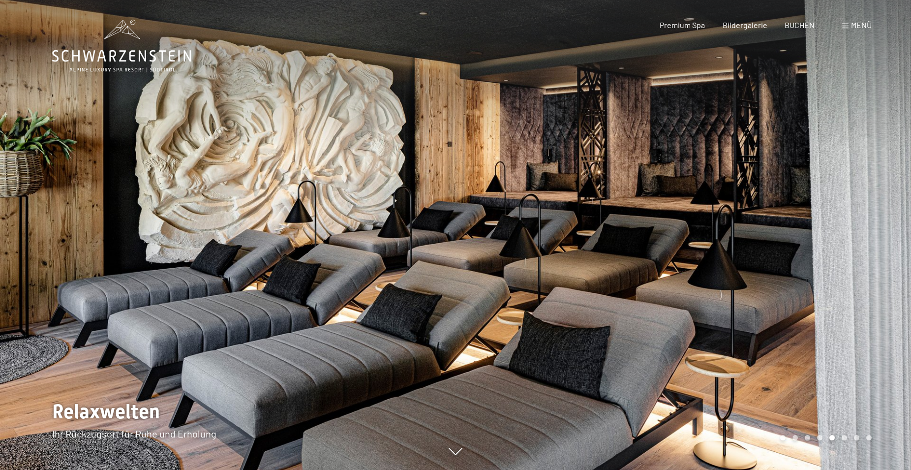
click at [835, 238] on div at bounding box center [682, 235] width 455 height 470
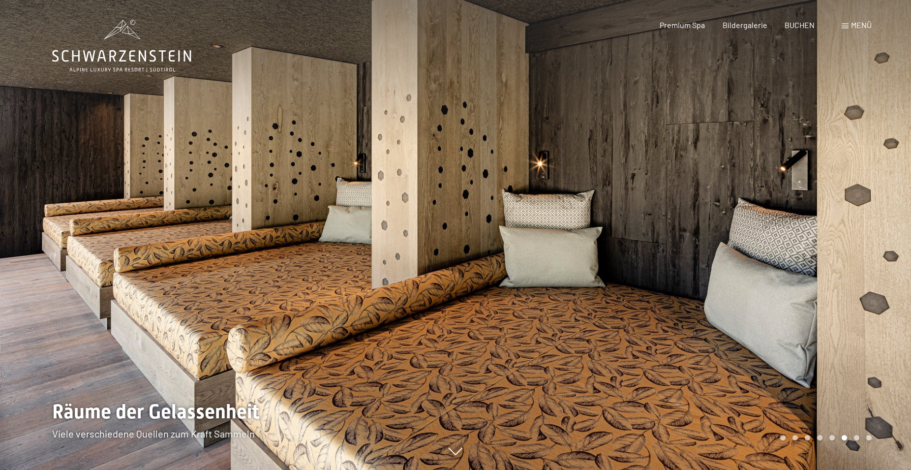
click at [835, 238] on div at bounding box center [682, 235] width 455 height 470
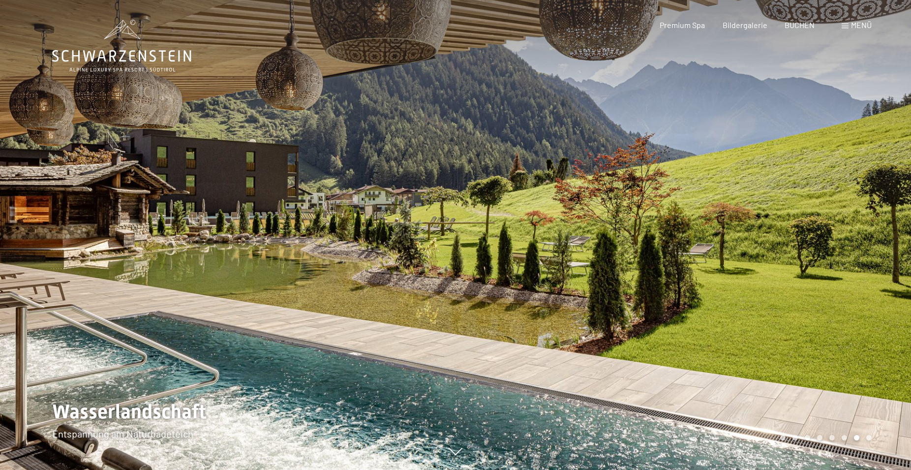
click at [835, 238] on div at bounding box center [682, 235] width 455 height 470
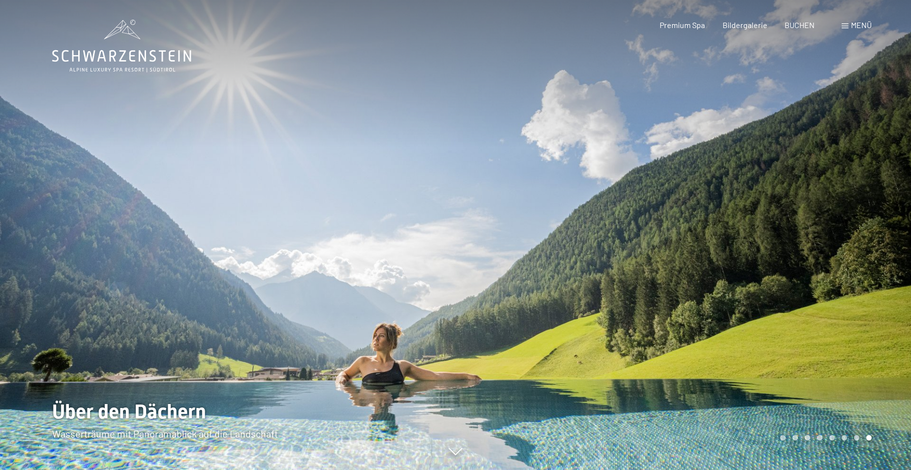
click at [835, 238] on div at bounding box center [682, 235] width 455 height 470
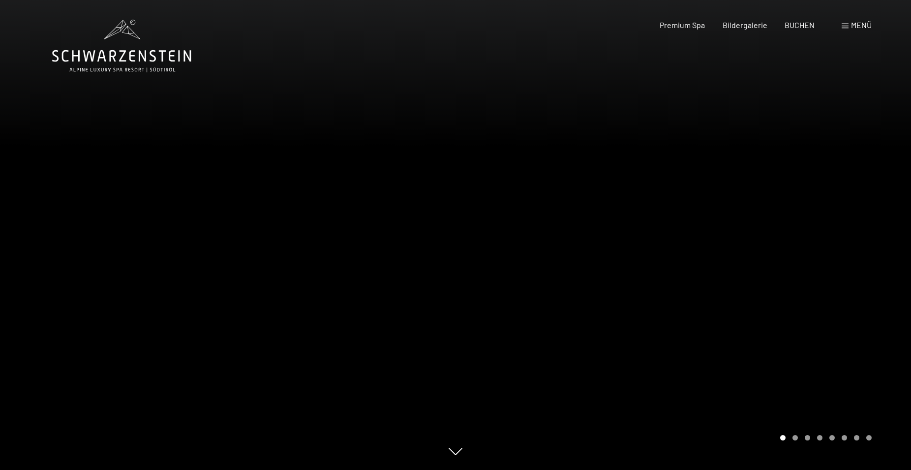
click at [835, 238] on div at bounding box center [682, 235] width 455 height 470
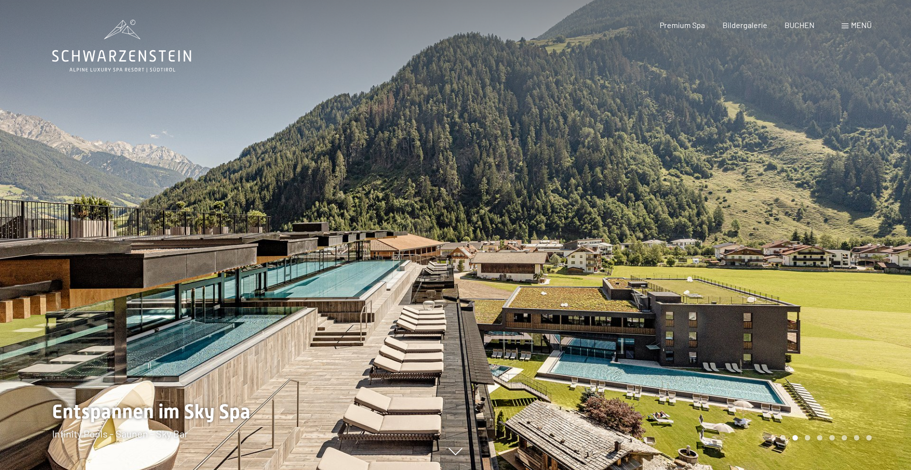
click at [835, 238] on div at bounding box center [682, 235] width 455 height 470
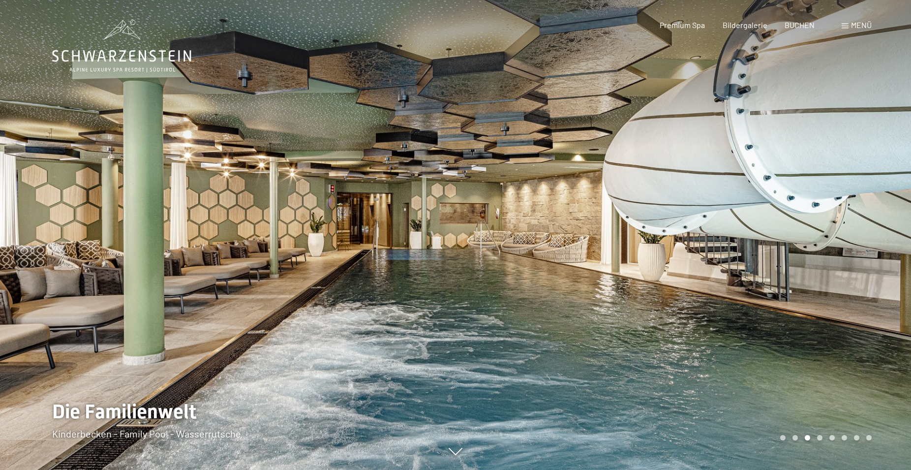
click at [835, 238] on div at bounding box center [682, 235] width 455 height 470
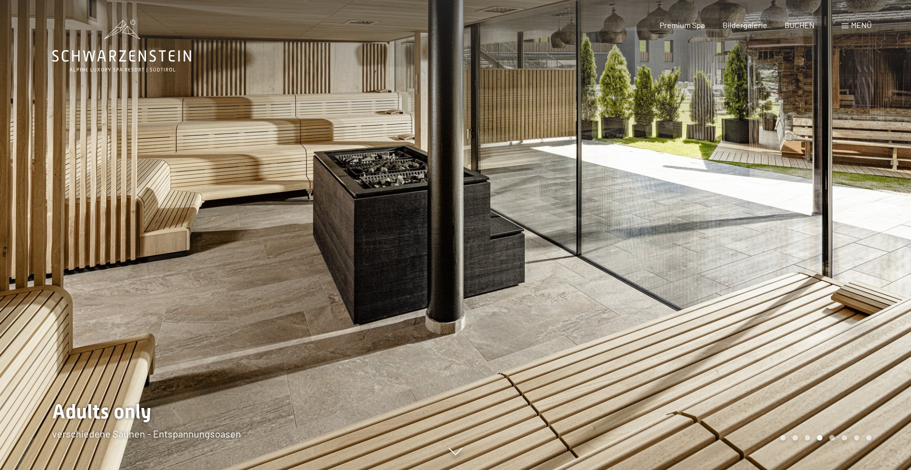
click at [835, 238] on div at bounding box center [682, 235] width 455 height 470
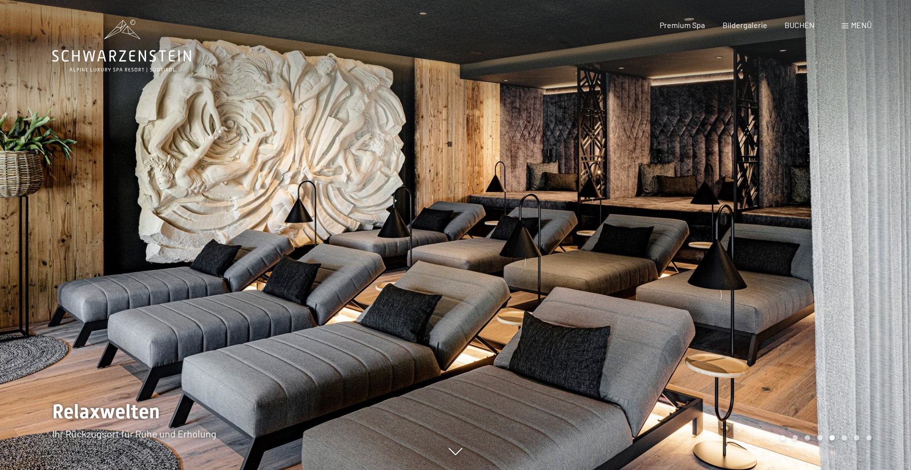
click at [835, 238] on div at bounding box center [682, 235] width 455 height 470
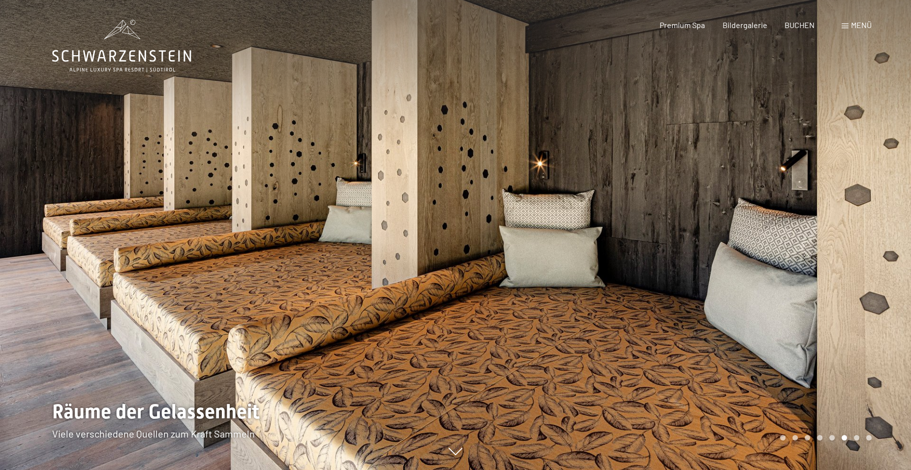
click at [835, 238] on div at bounding box center [682, 235] width 455 height 470
